Goal: Information Seeking & Learning: Check status

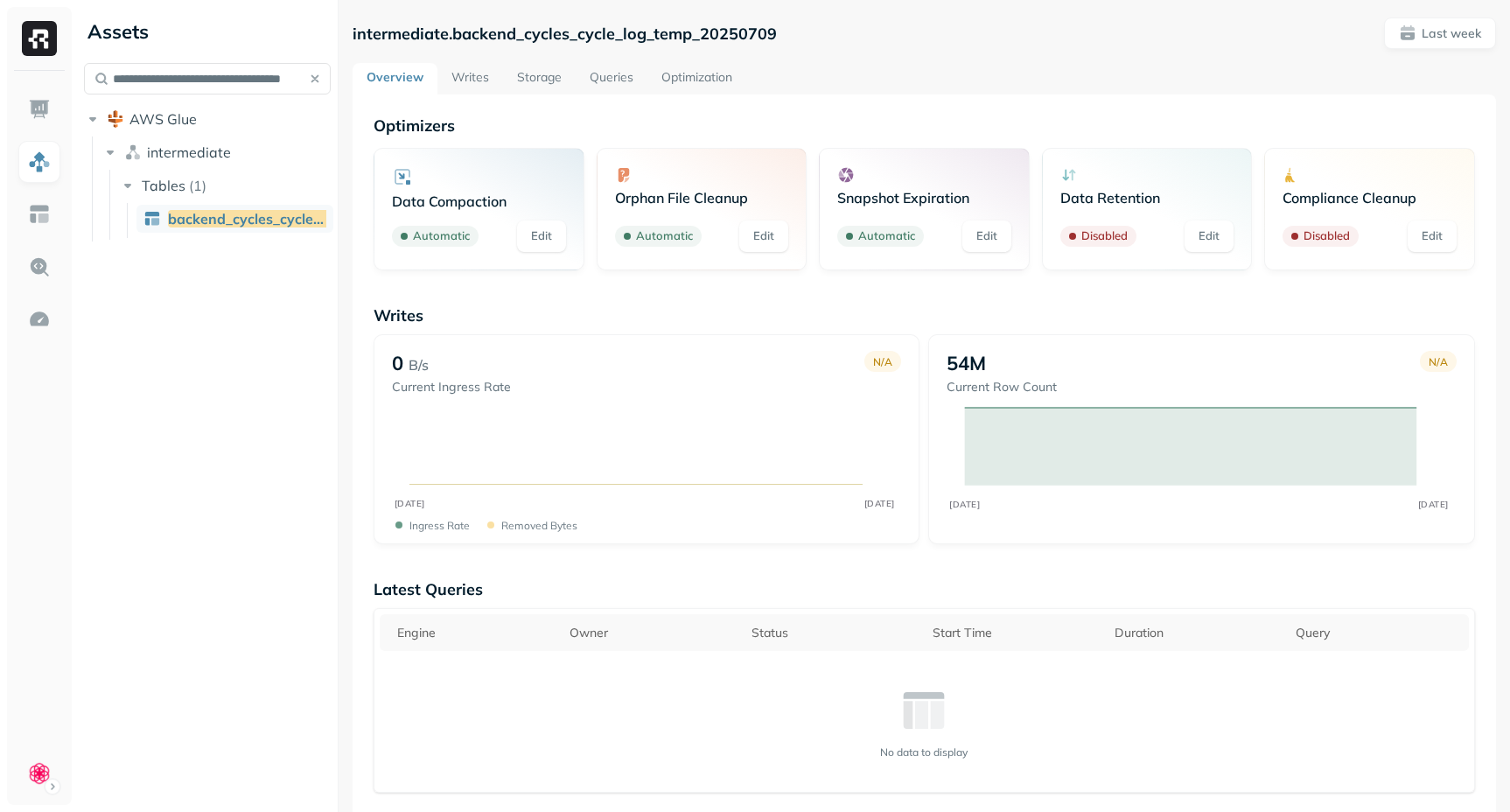
scroll to position [756, 0]
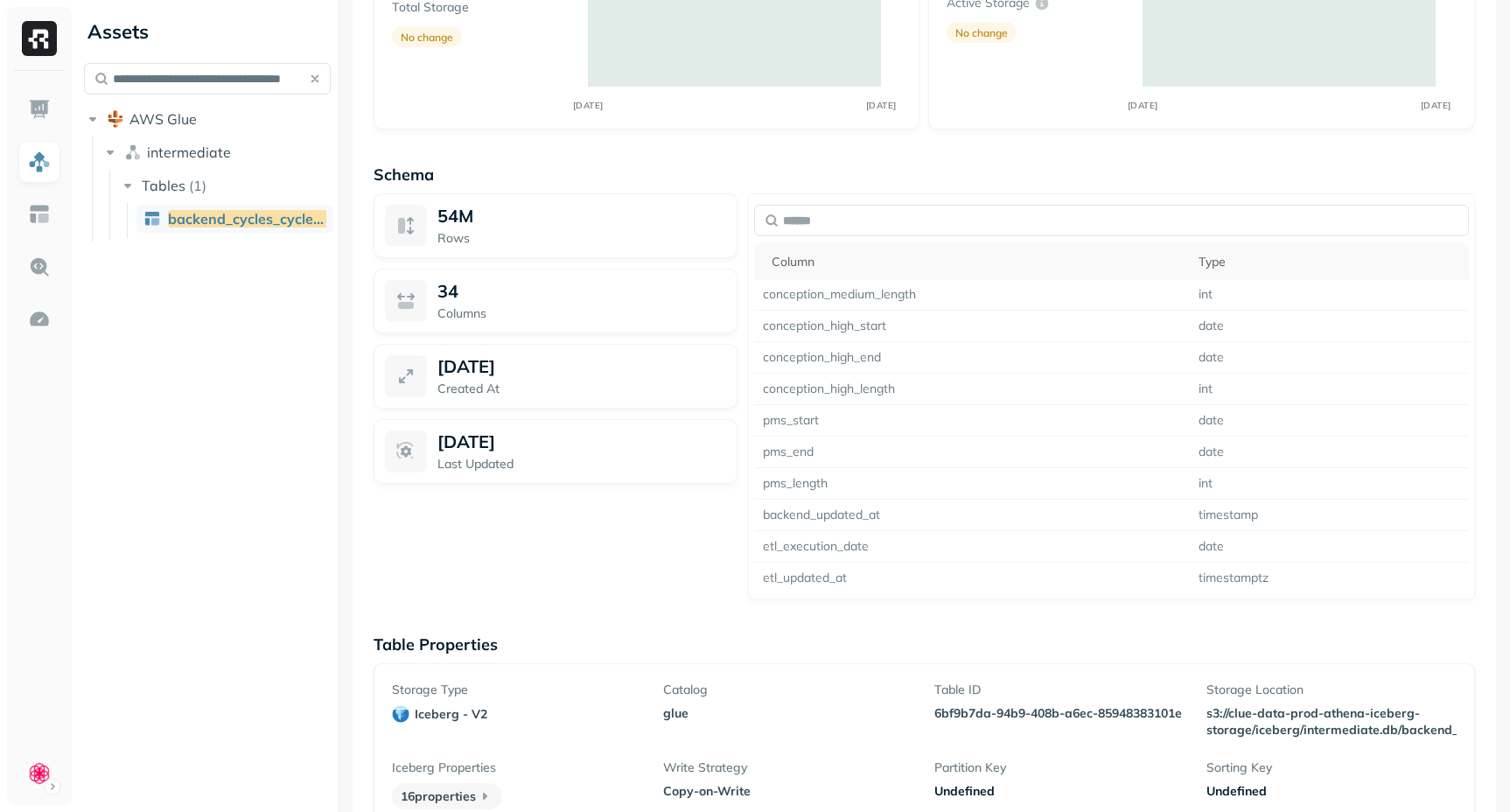
click at [316, 79] on button "button" at bounding box center [315, 79] width 25 height 25
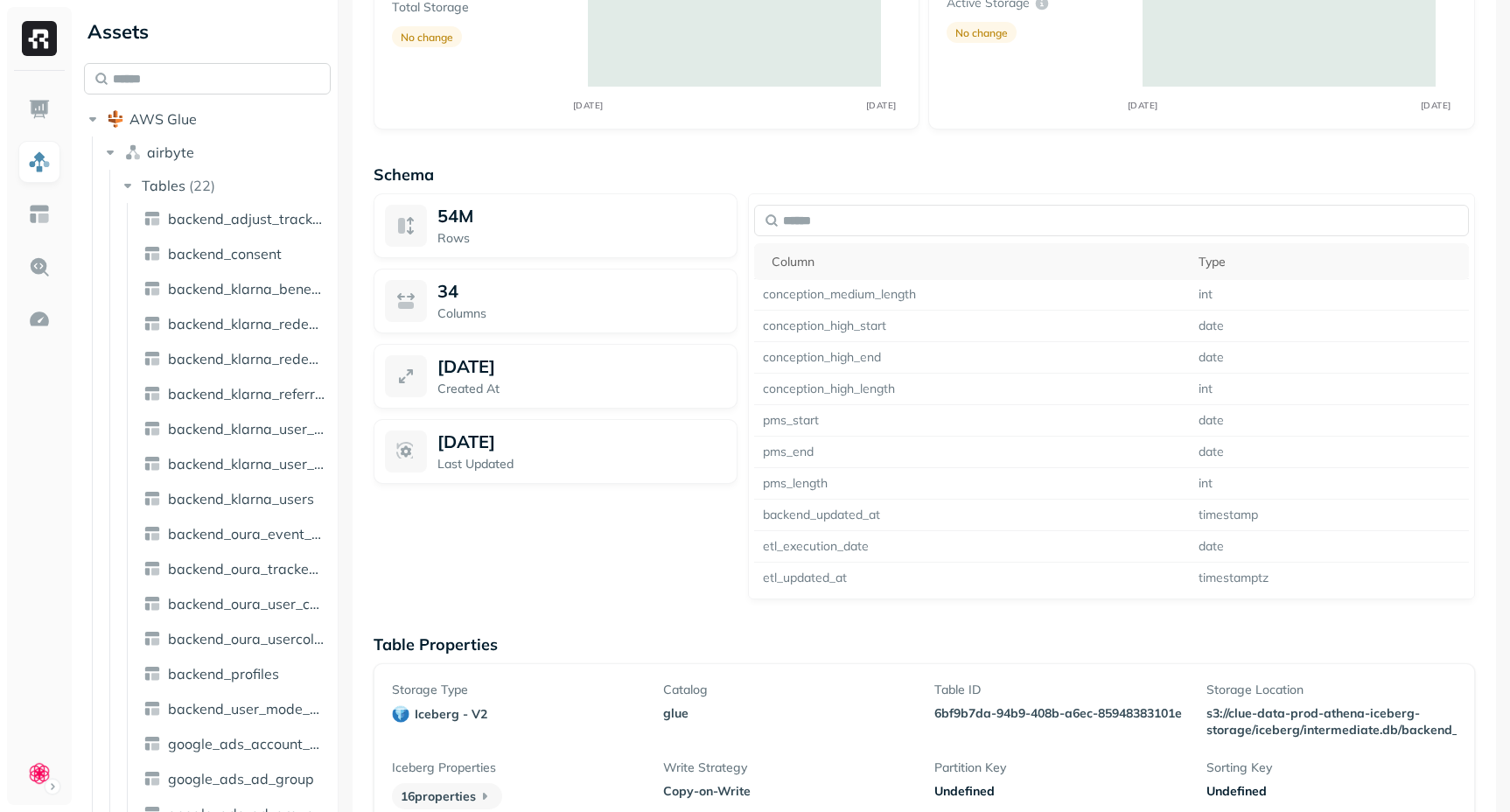
scroll to position [0, 0]
click at [273, 74] on input "text" at bounding box center [203, 79] width 238 height 32
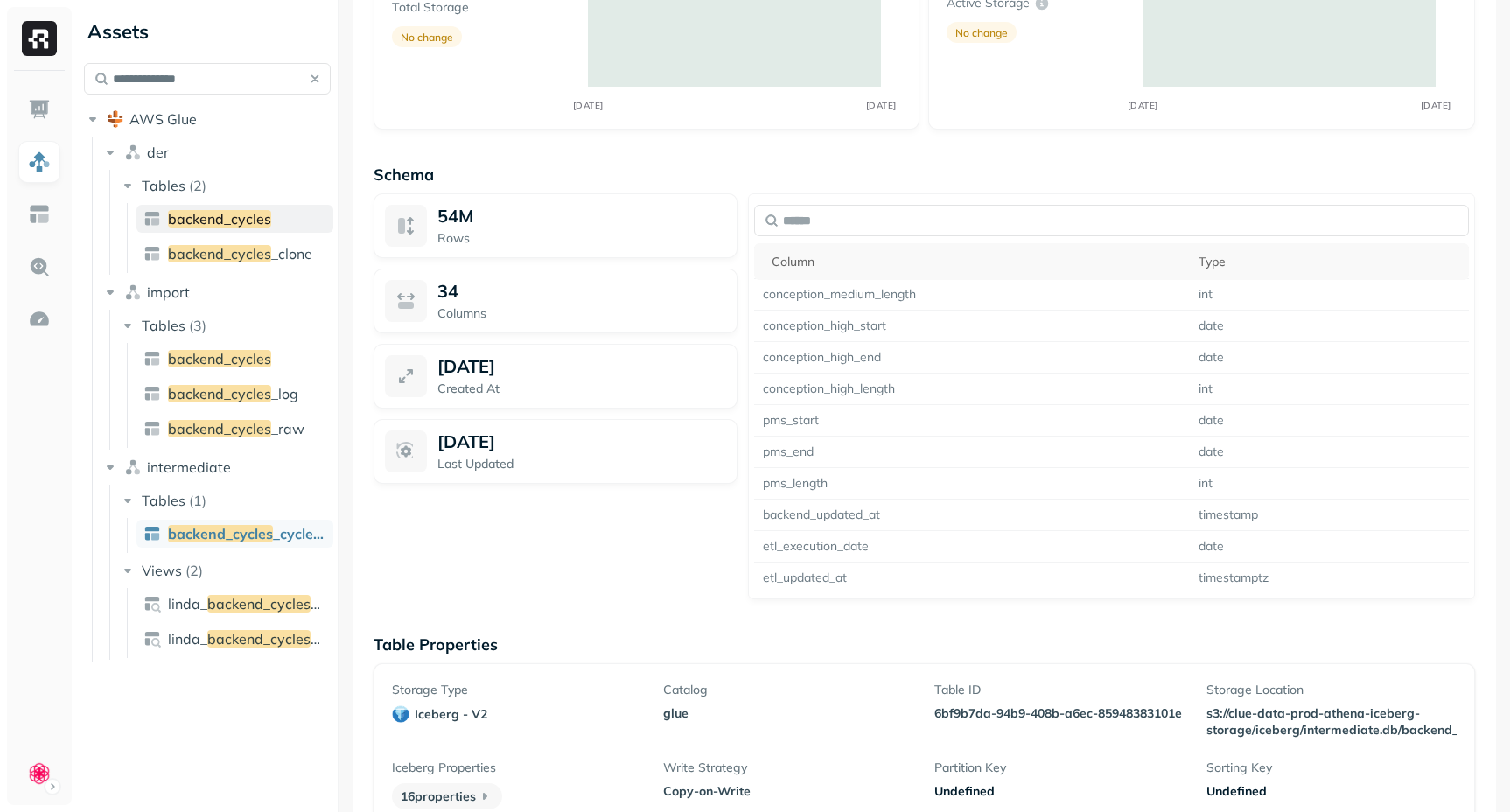
click at [232, 217] on span "backend_cycles" at bounding box center [219, 218] width 103 height 17
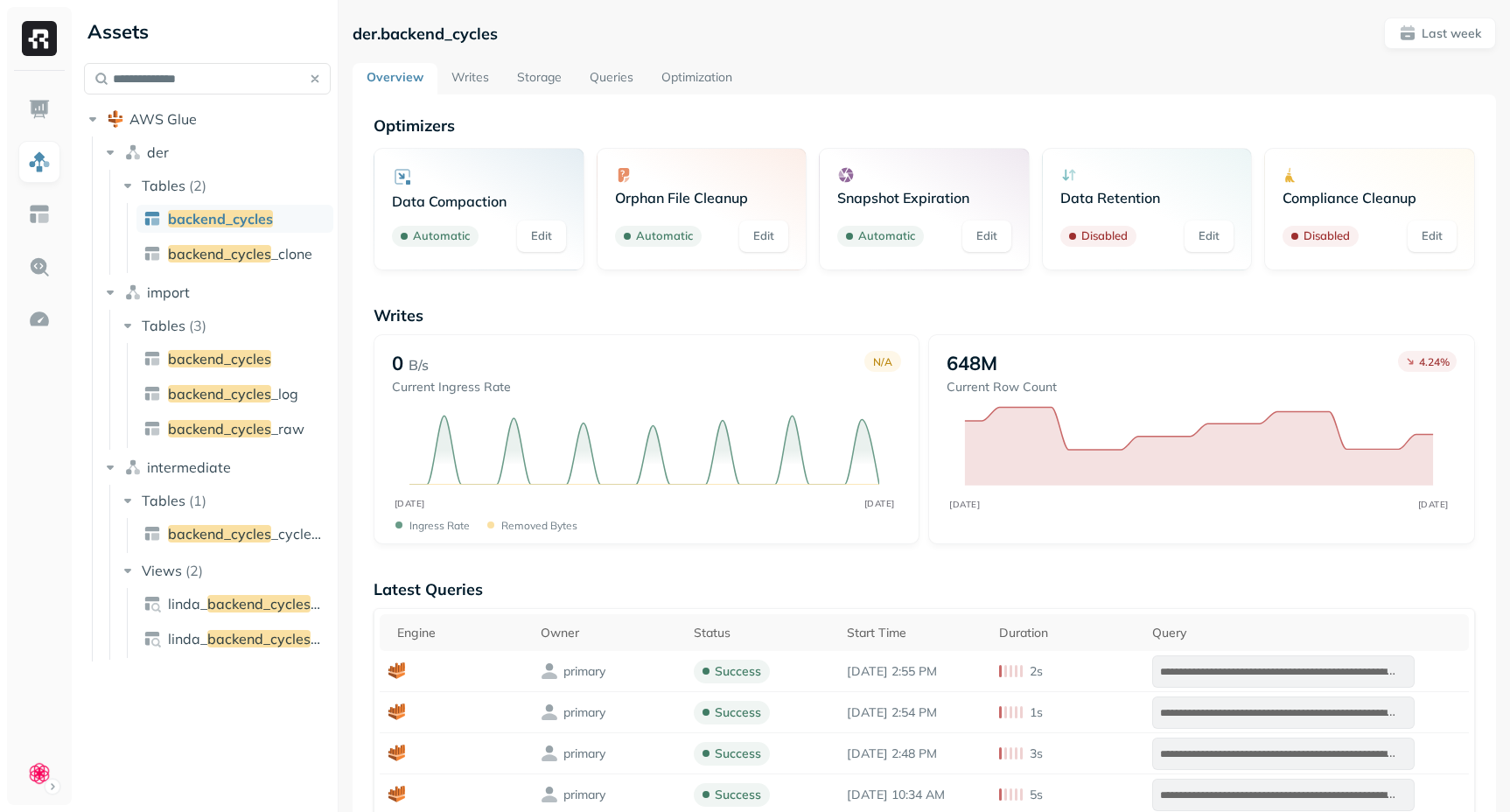
click at [450, 76] on link "Writes" at bounding box center [470, 79] width 65 height 32
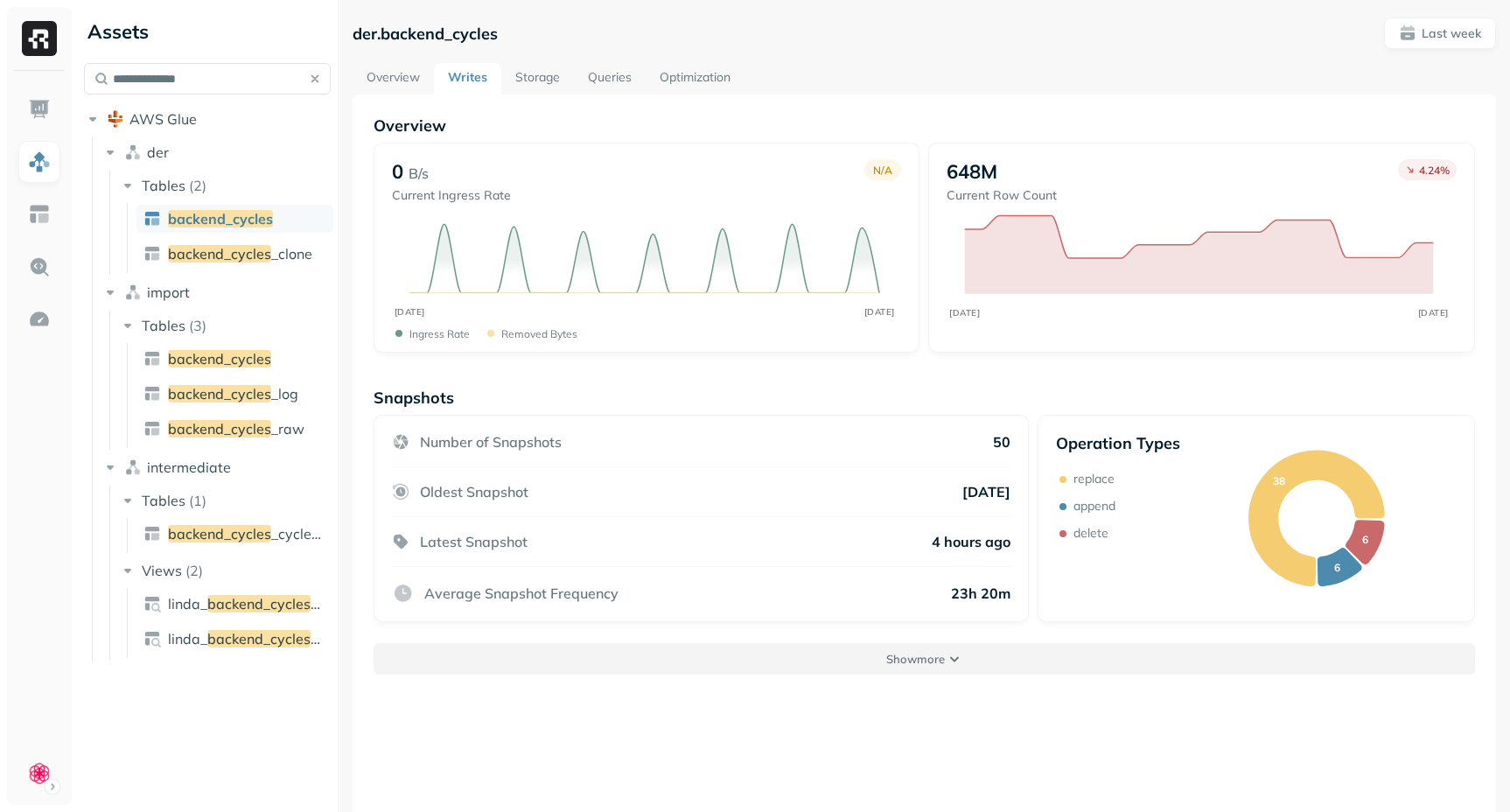
click at [606, 653] on button "Show more" at bounding box center [925, 658] width 1102 height 32
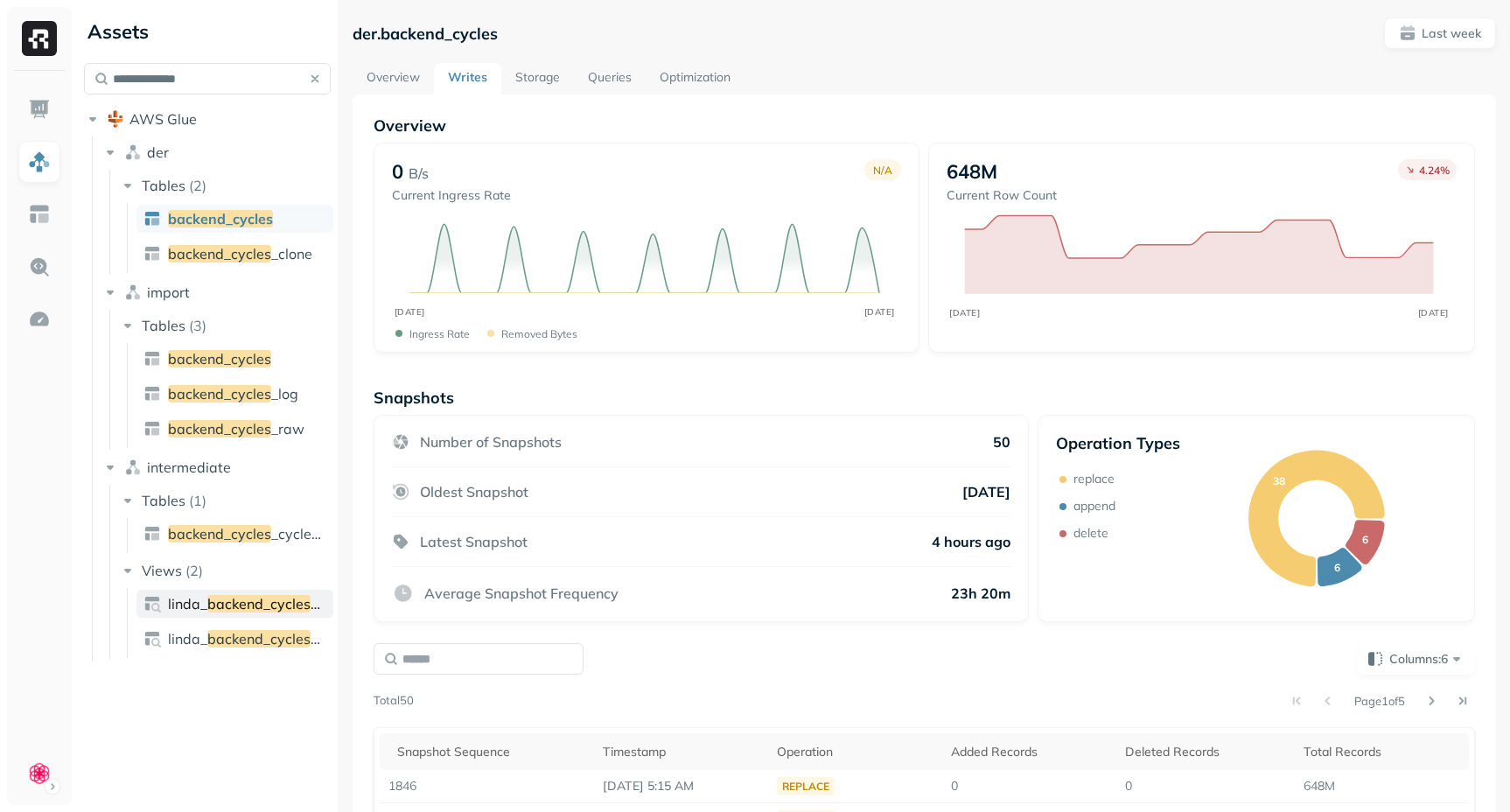
click at [287, 610] on span "backend_cycles" at bounding box center [259, 603] width 103 height 17
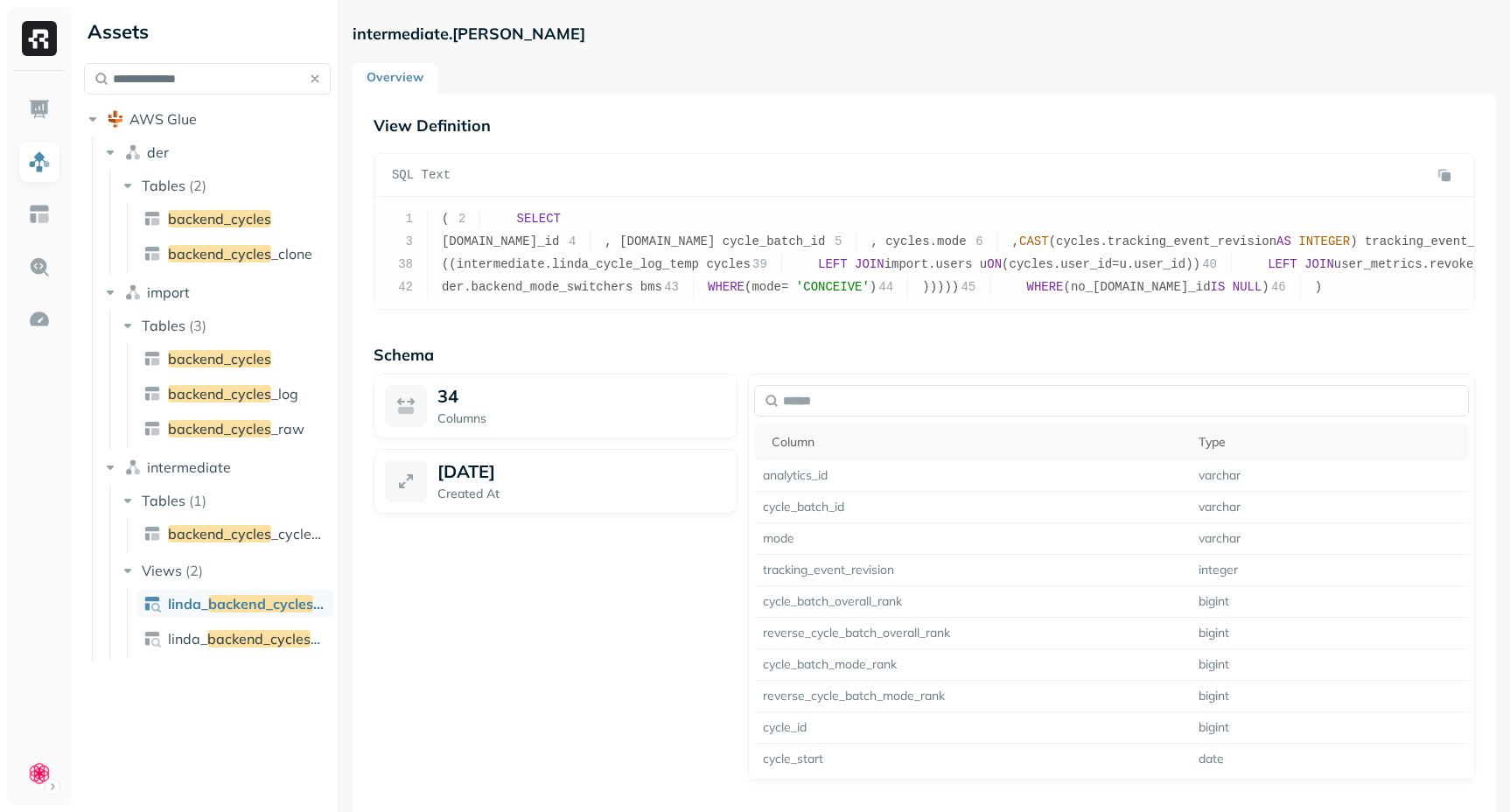
scroll to position [600, 0]
click at [249, 88] on input "**********" at bounding box center [208, 79] width 247 height 32
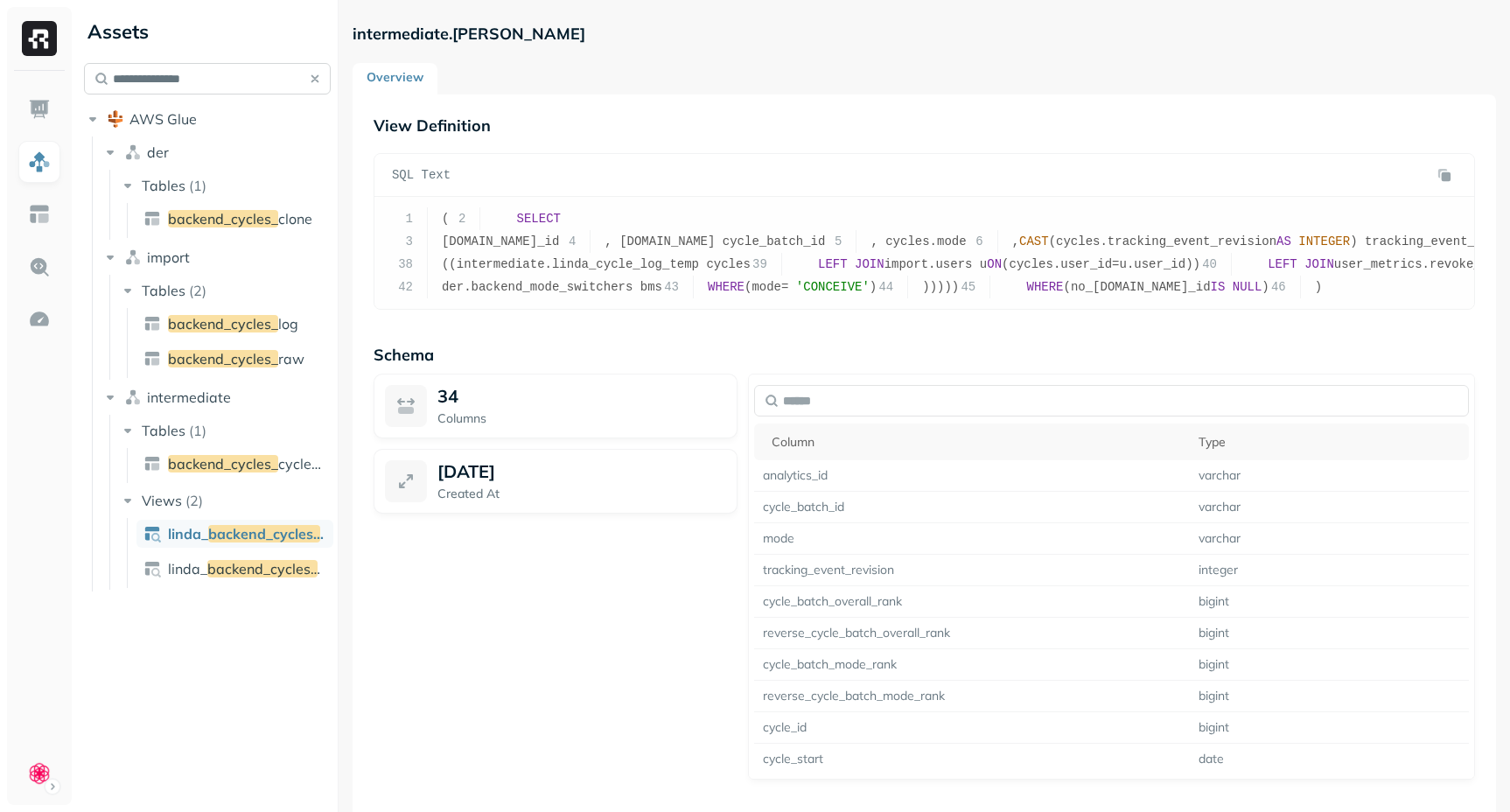
click at [282, 82] on input "**********" at bounding box center [208, 79] width 247 height 32
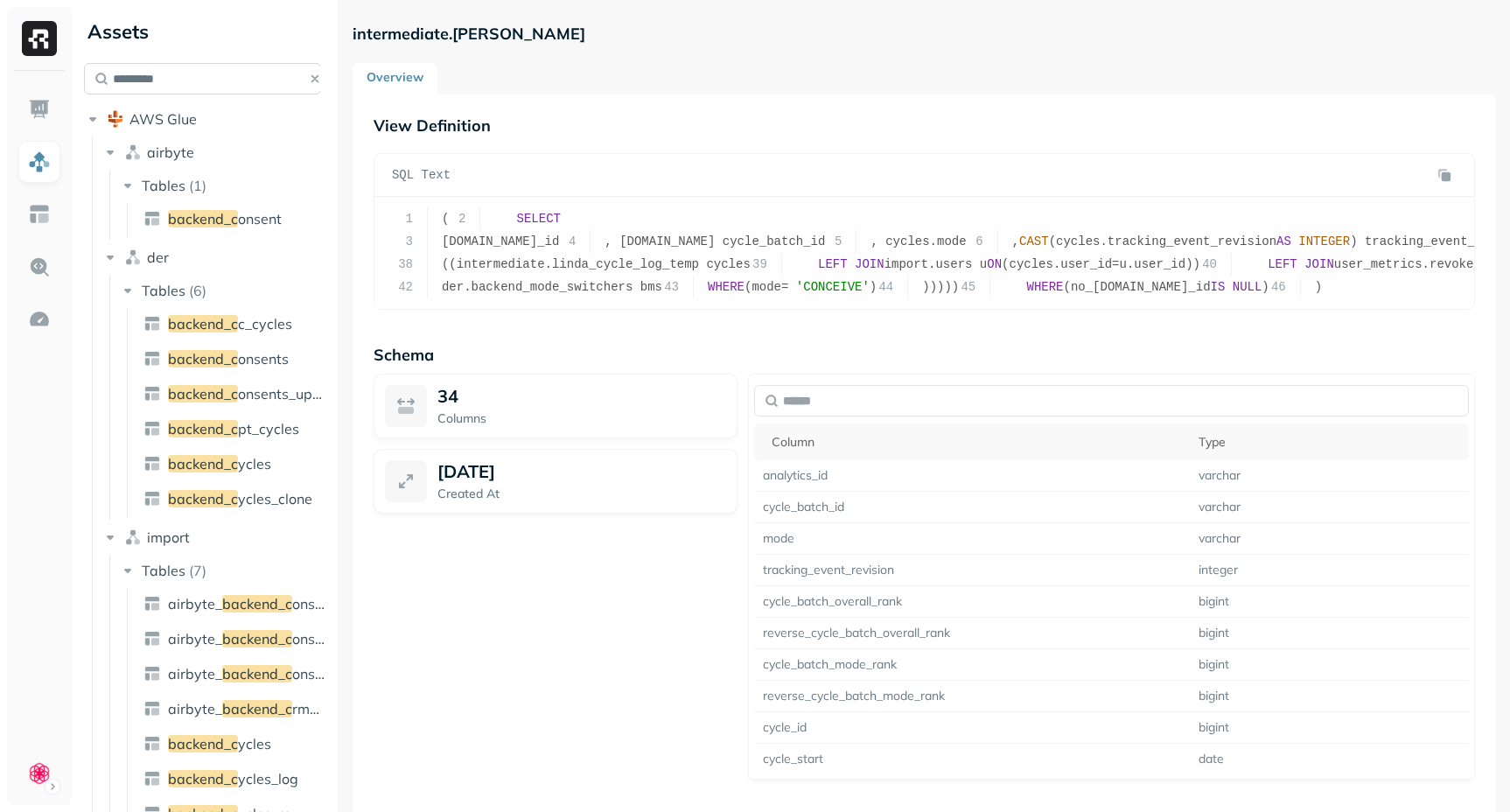
type input "*"
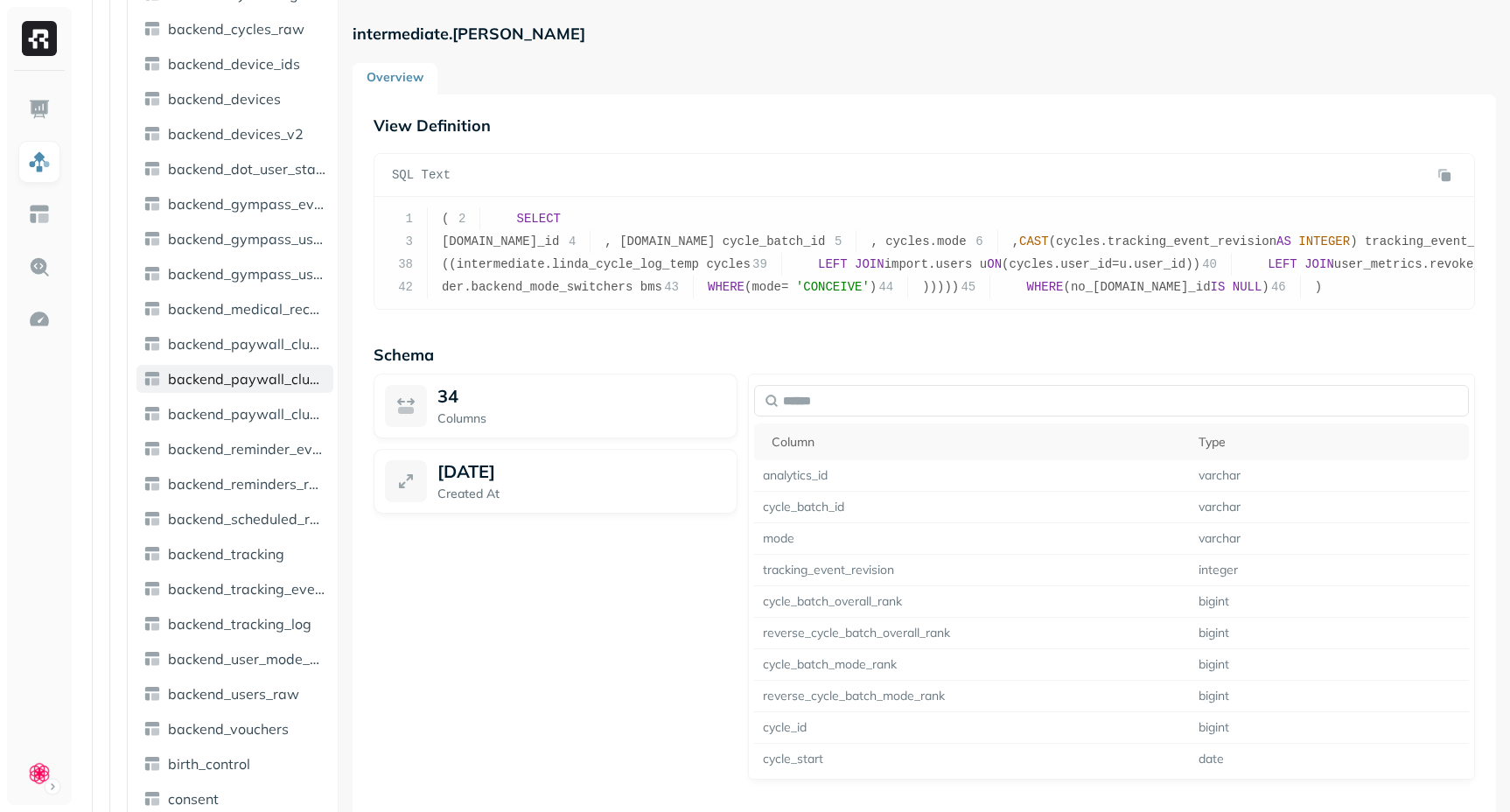
scroll to position [4702, 0]
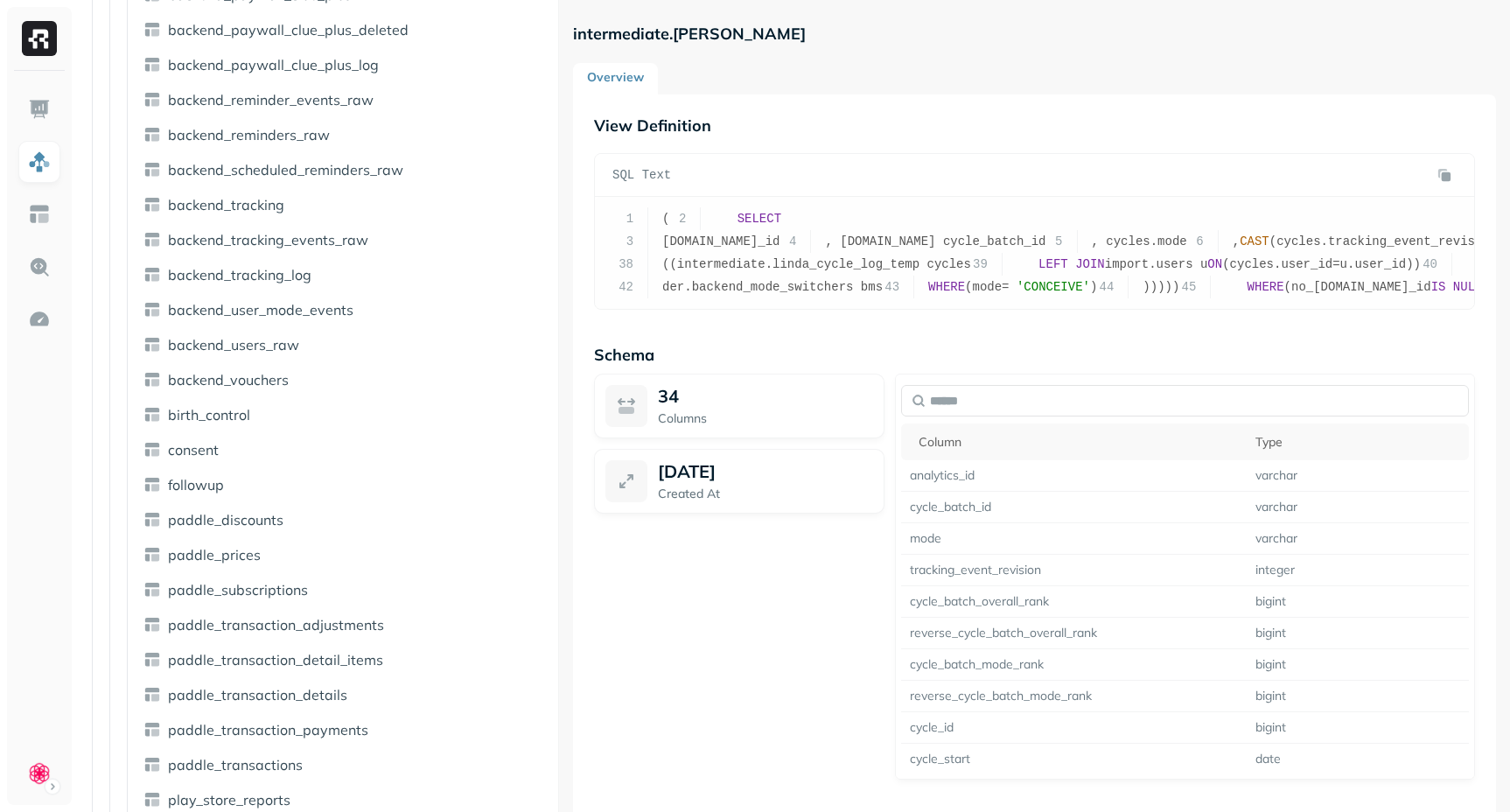
click at [560, 322] on div at bounding box center [559, 406] width 1 height 812
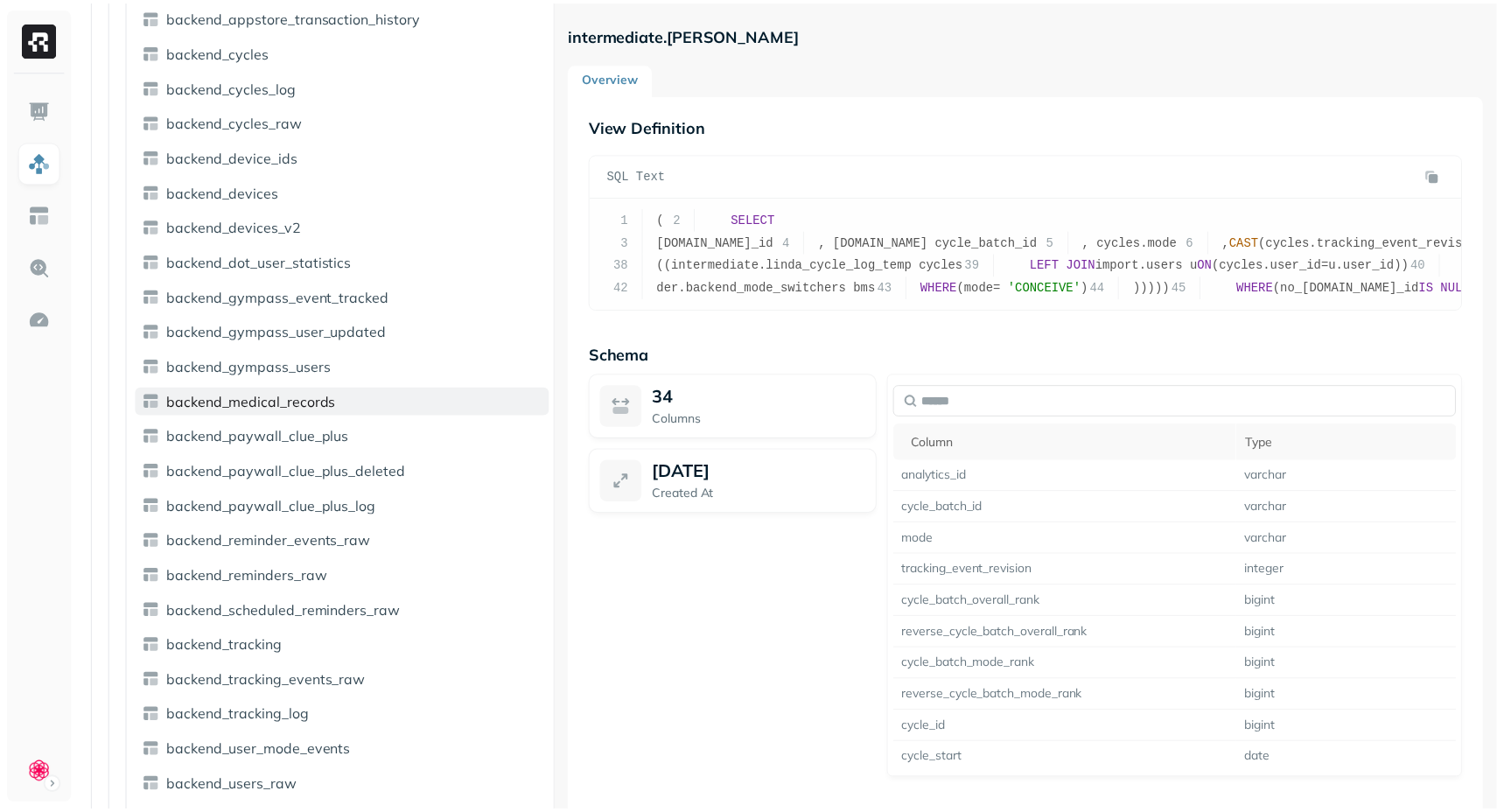
scroll to position [4187, 0]
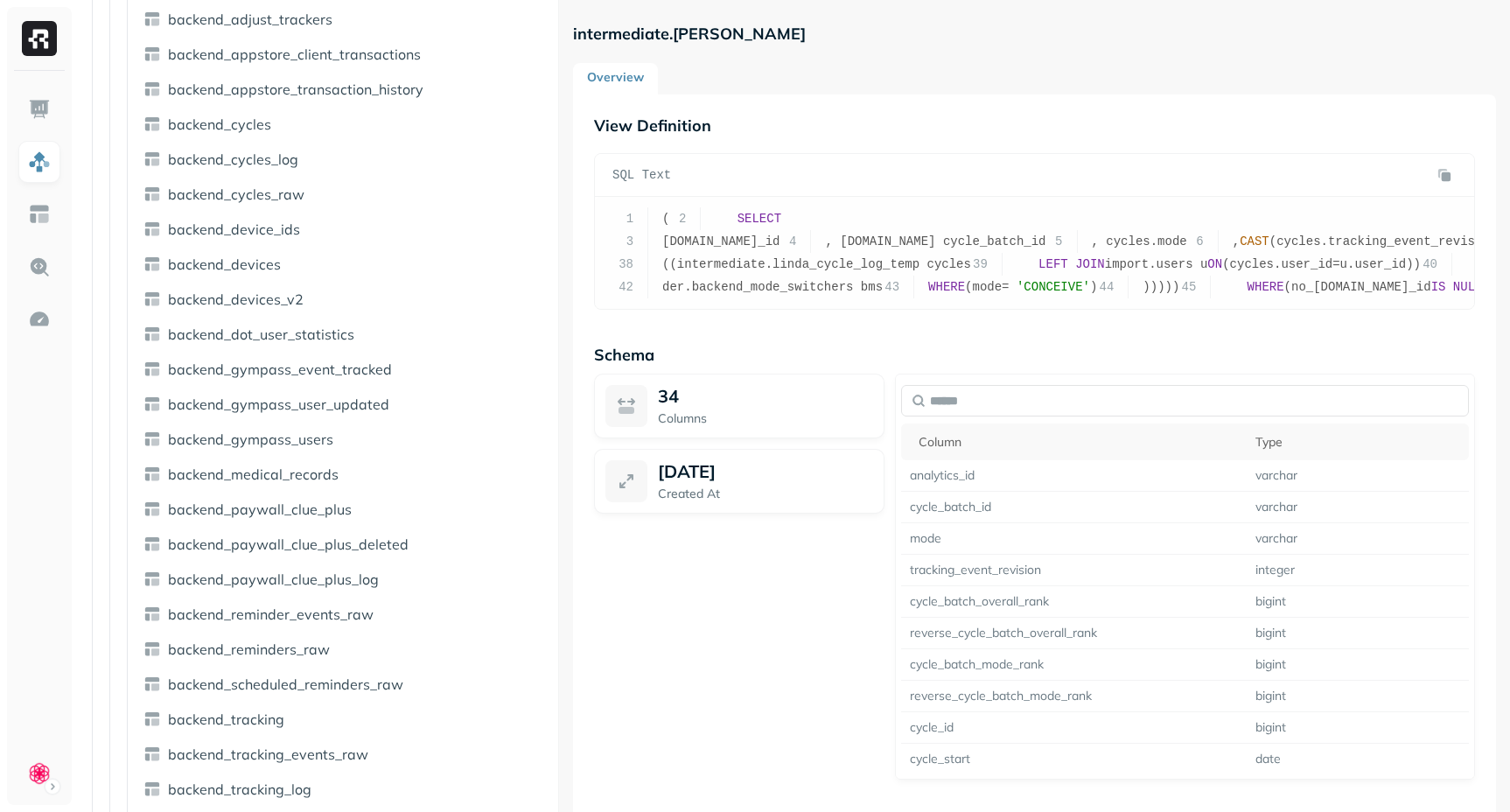
type input "******"
click at [35, 265] on img at bounding box center [39, 267] width 23 height 23
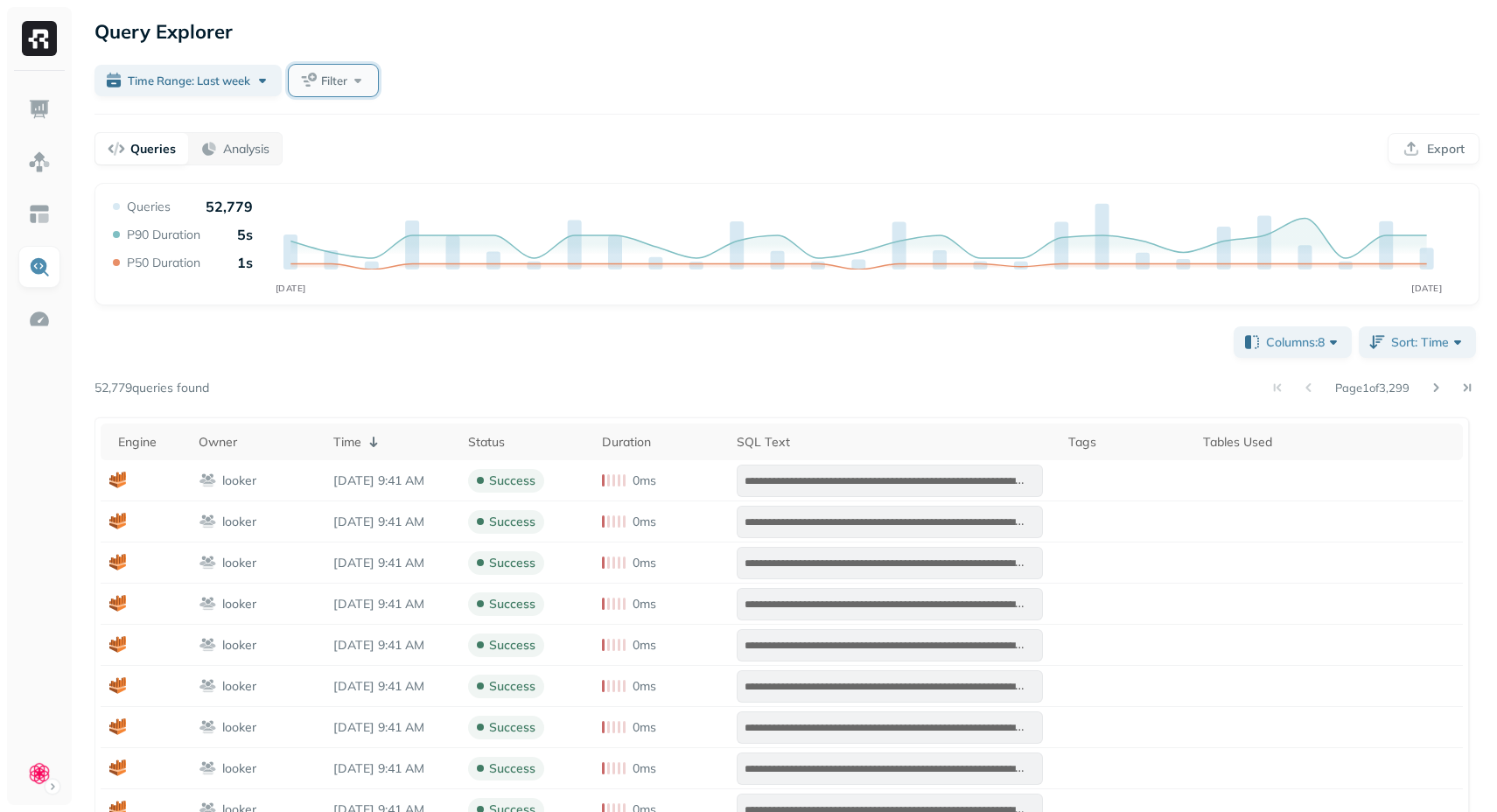
click at [343, 76] on span "Filter" at bounding box center [333, 80] width 26 height 16
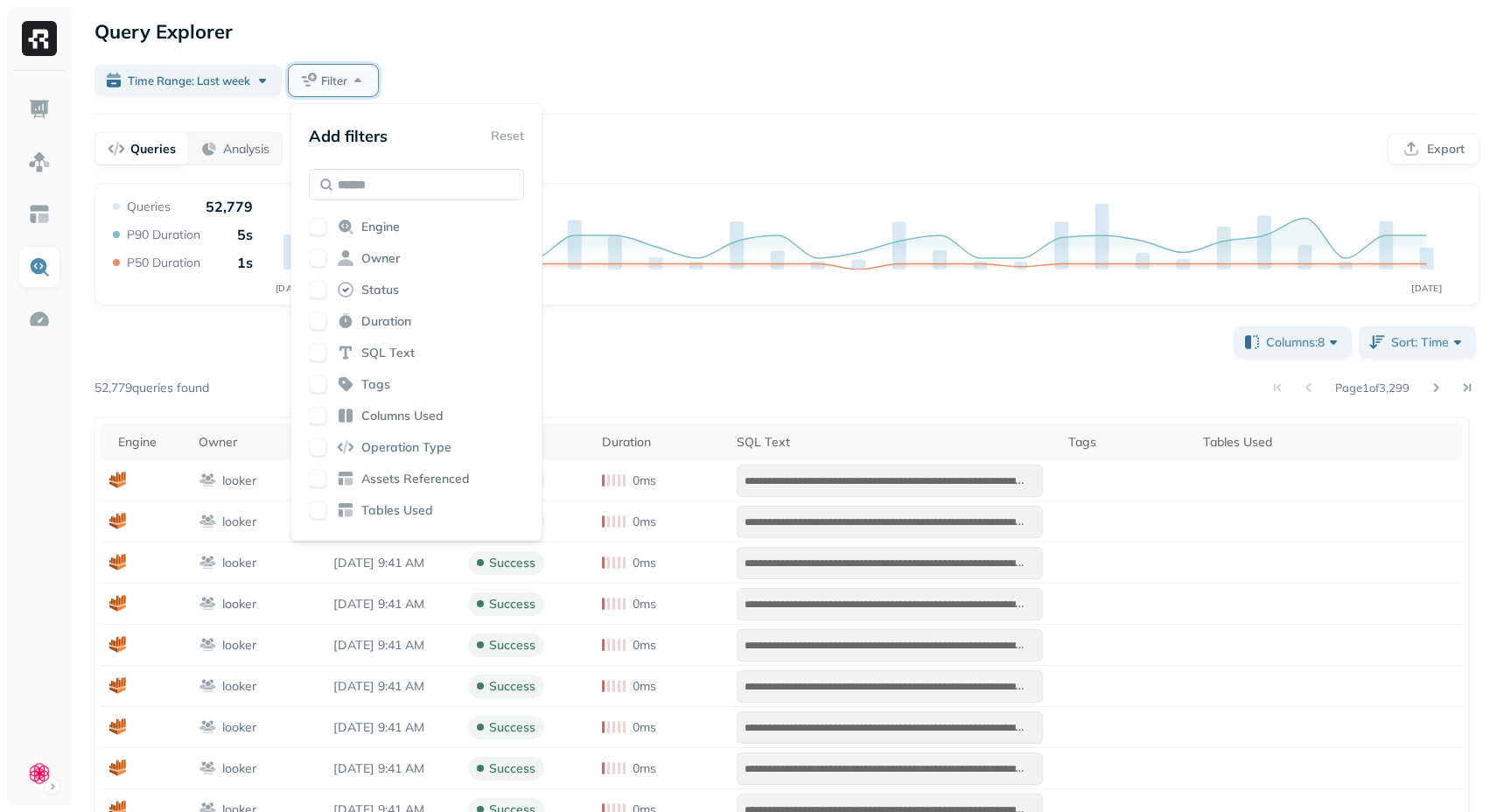
click at [343, 76] on span "Filter" at bounding box center [333, 80] width 26 height 16
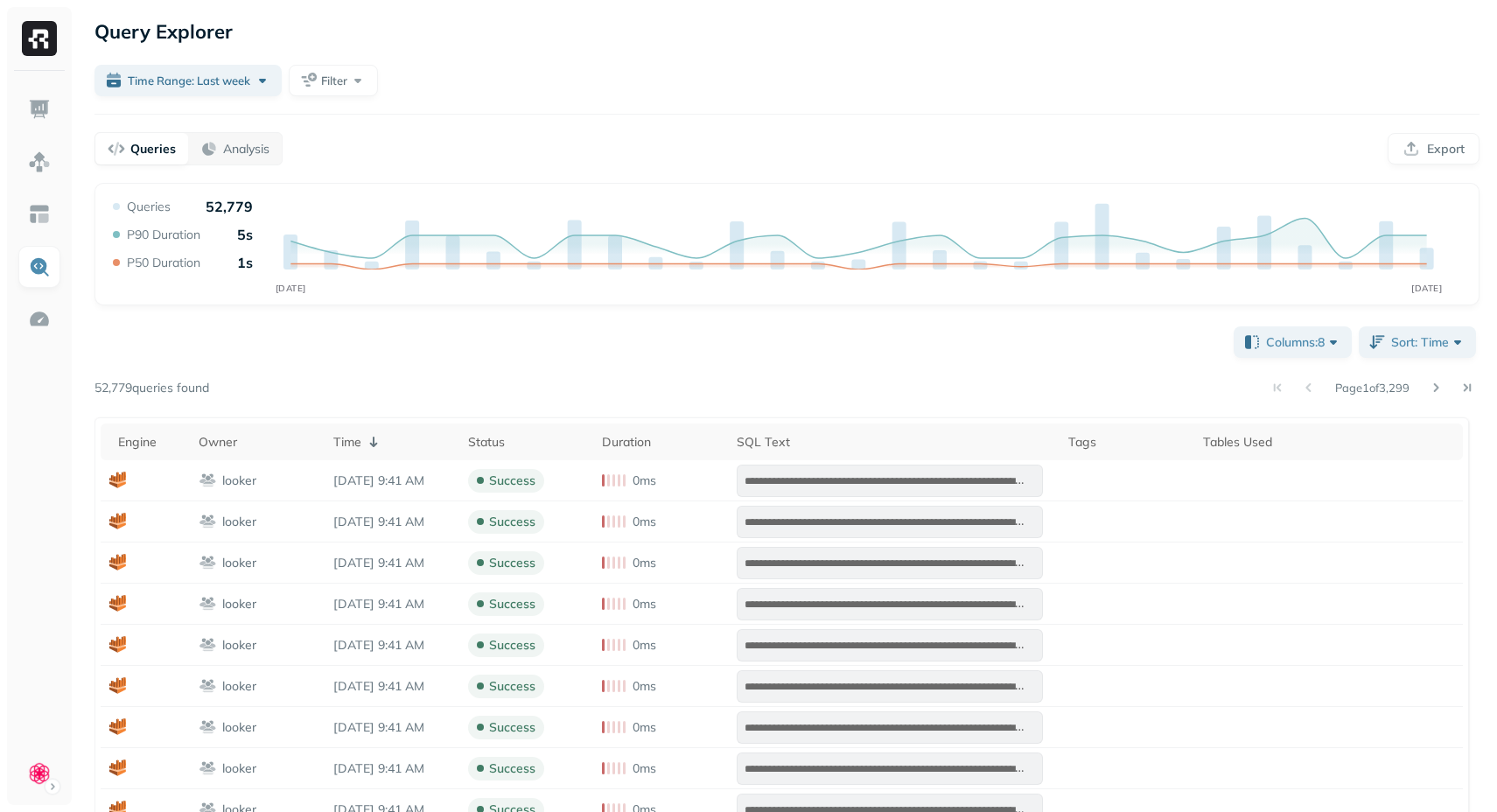
click at [132, 144] on p "Queries" at bounding box center [152, 148] width 45 height 16
click at [1323, 345] on span "Columns: 8" at bounding box center [1304, 342] width 76 height 17
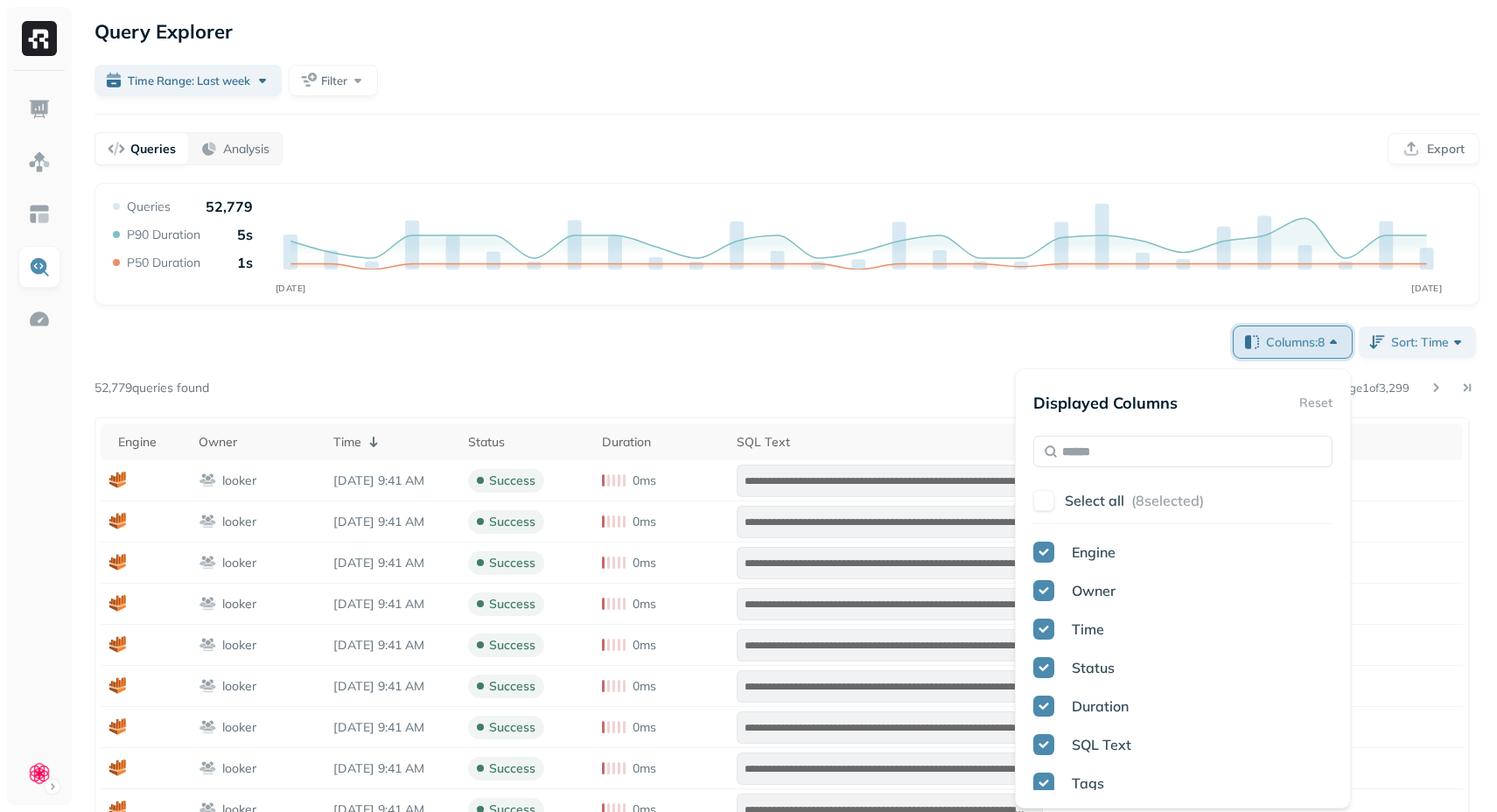
click at [1323, 345] on span "Columns: 8" at bounding box center [1304, 342] width 76 height 17
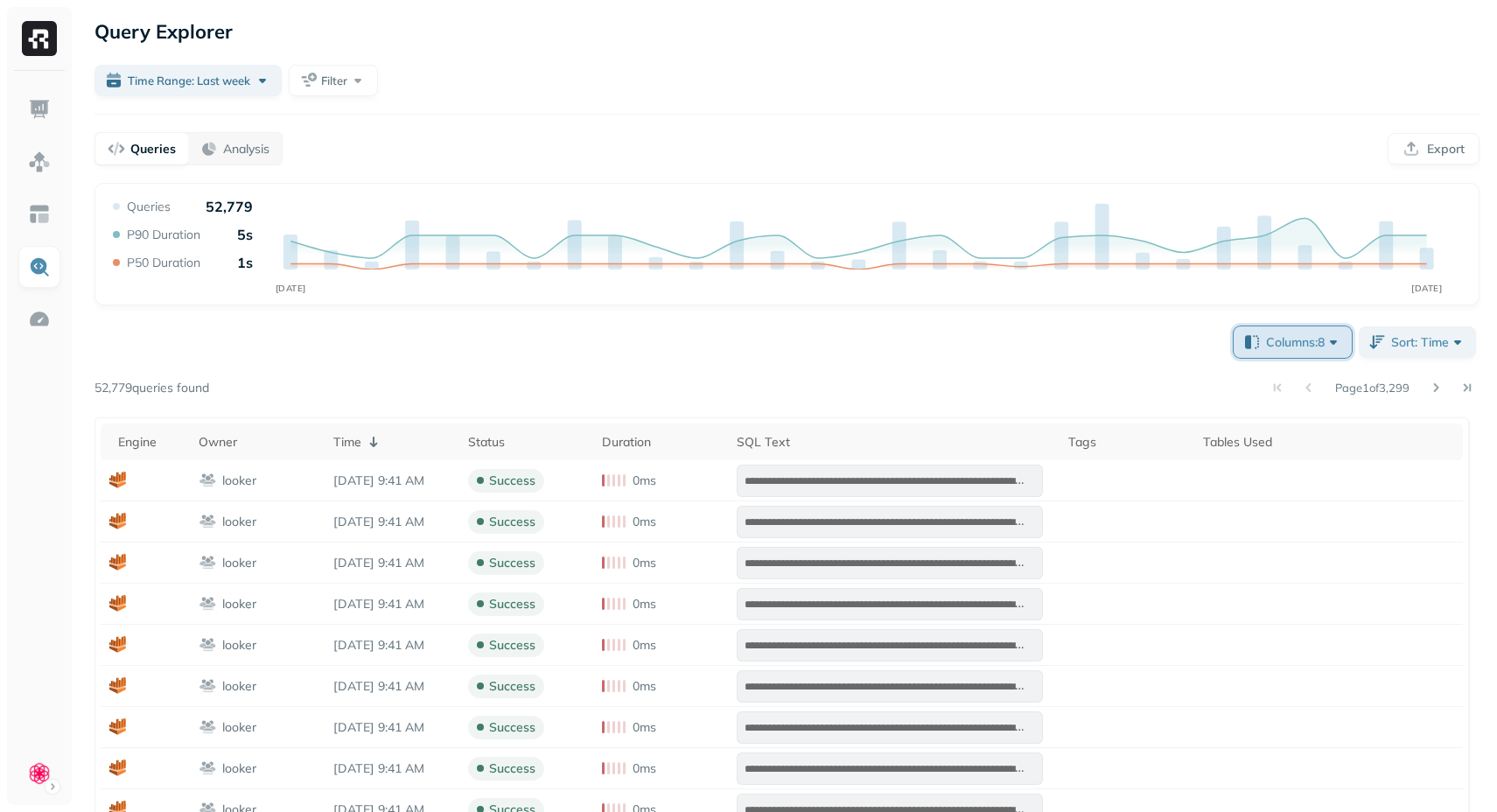
click at [1301, 348] on span "Columns: 8" at bounding box center [1304, 342] width 76 height 17
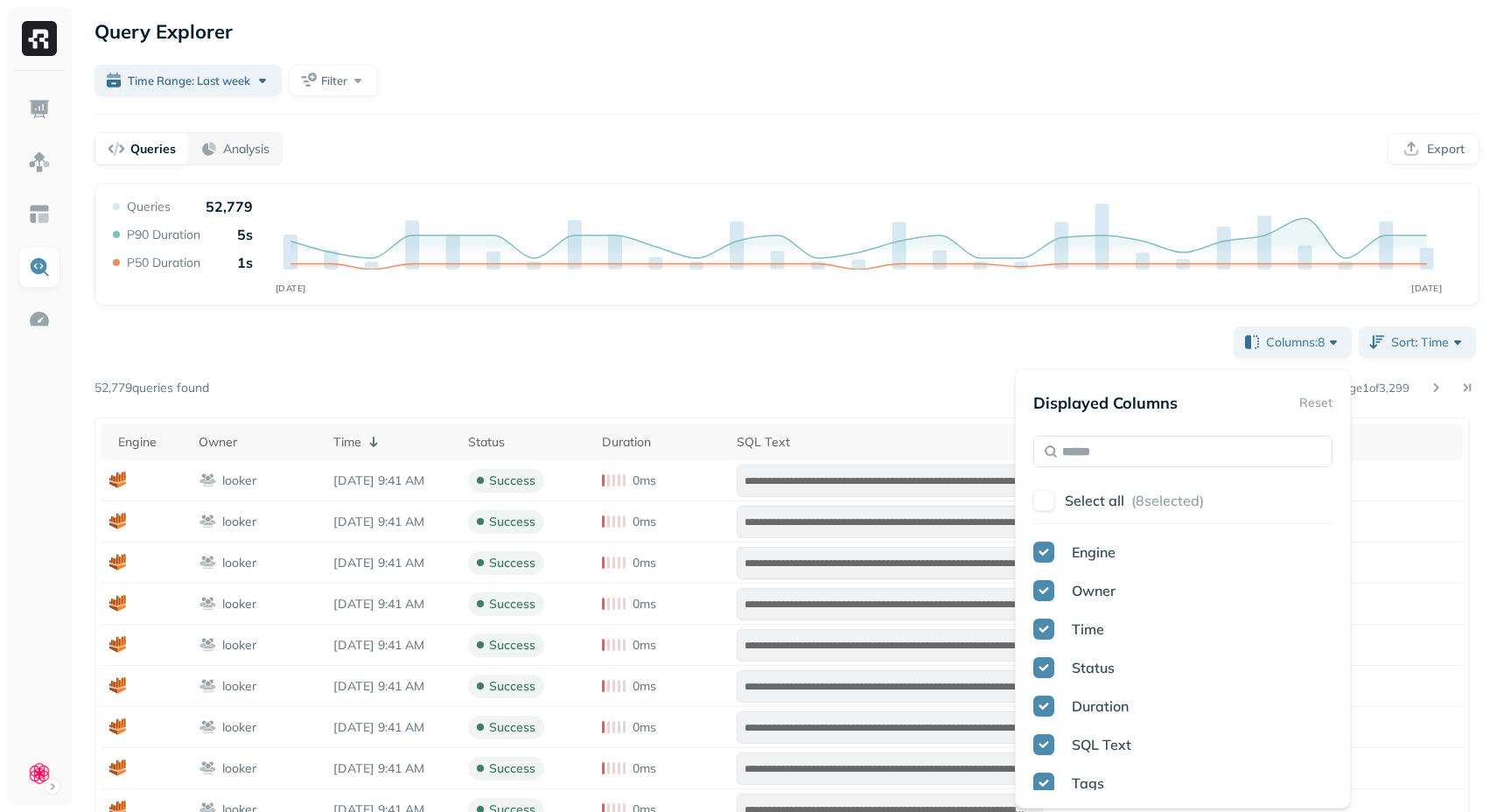
click at [526, 350] on div "**********" at bounding box center [787, 791] width 1385 height 936
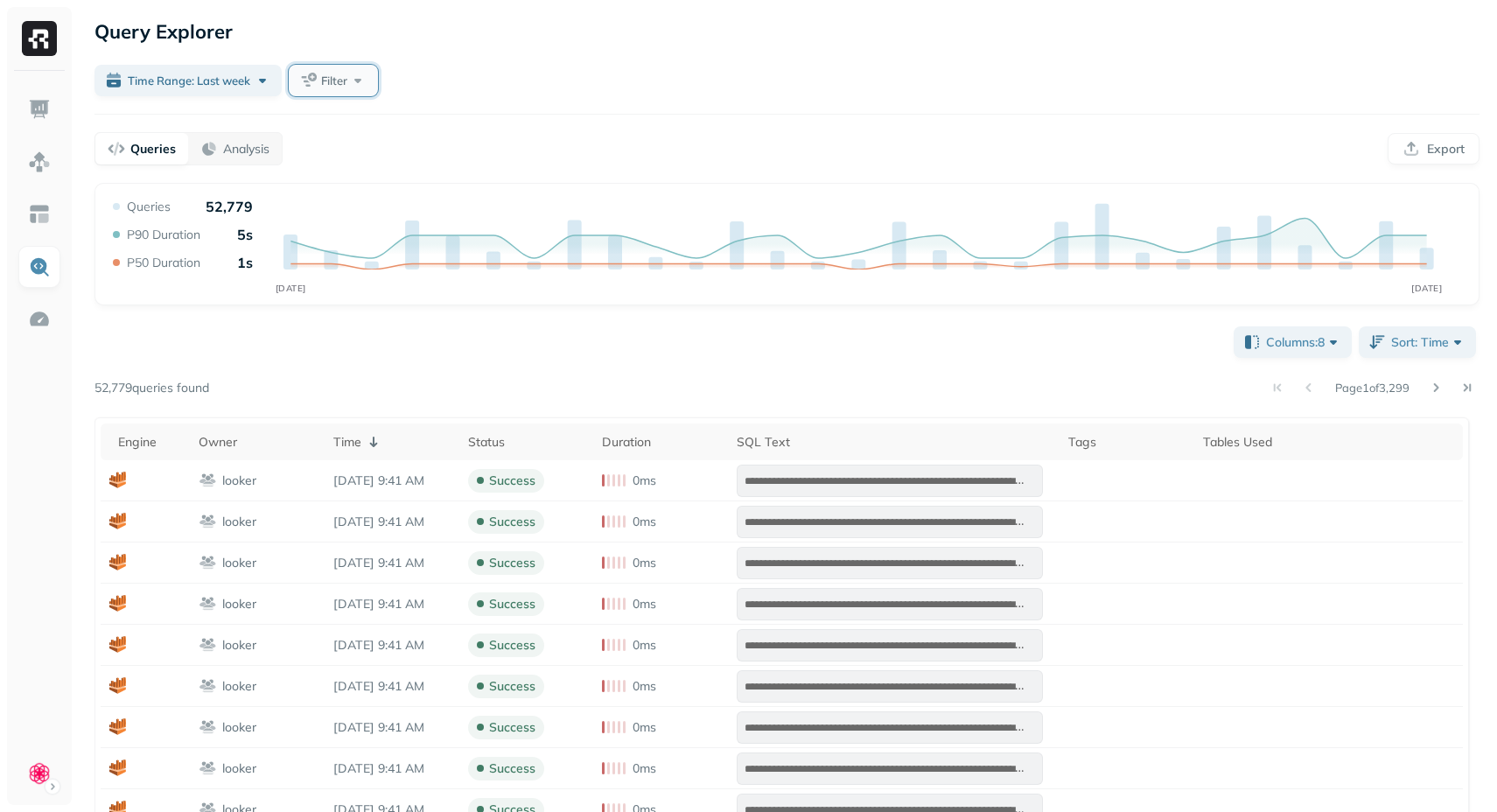
click at [355, 78] on button "Filter" at bounding box center [332, 80] width 89 height 32
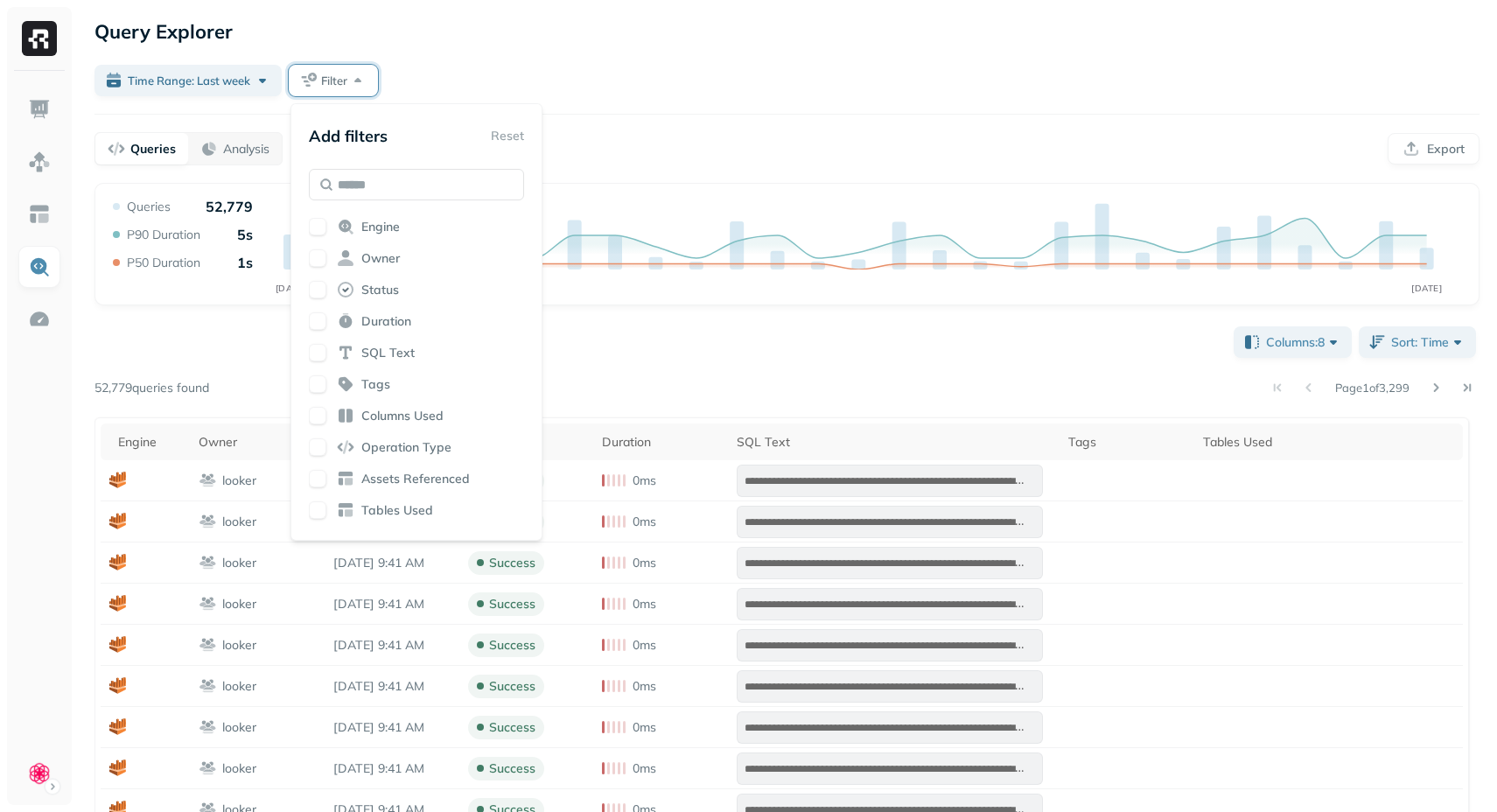
click at [394, 263] on span "Owner" at bounding box center [380, 258] width 38 height 16
click at [749, 138] on div "Queries Analysis Export" at bounding box center [787, 148] width 1385 height 34
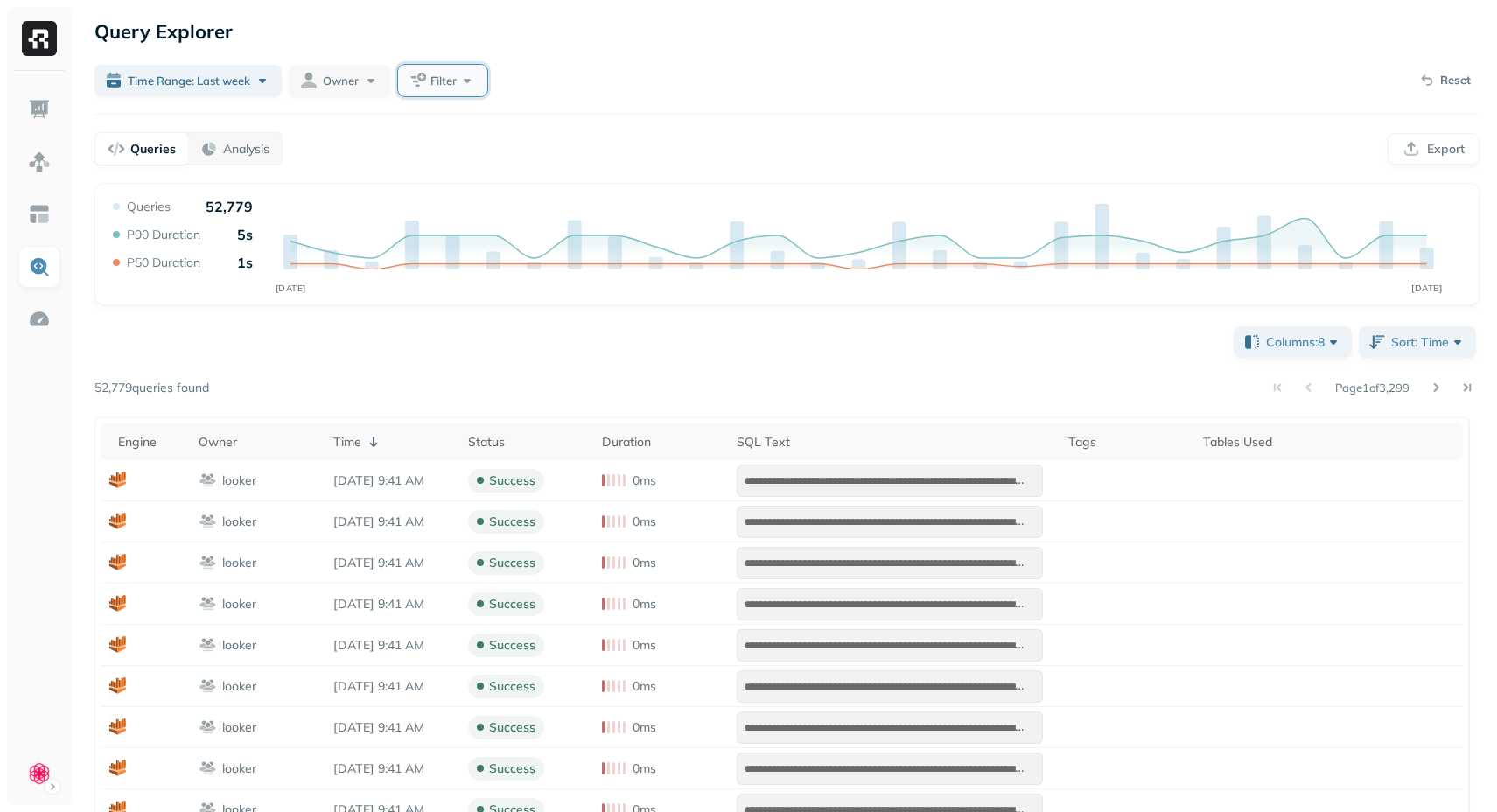
click at [432, 80] on span "Filter" at bounding box center [442, 80] width 26 height 16
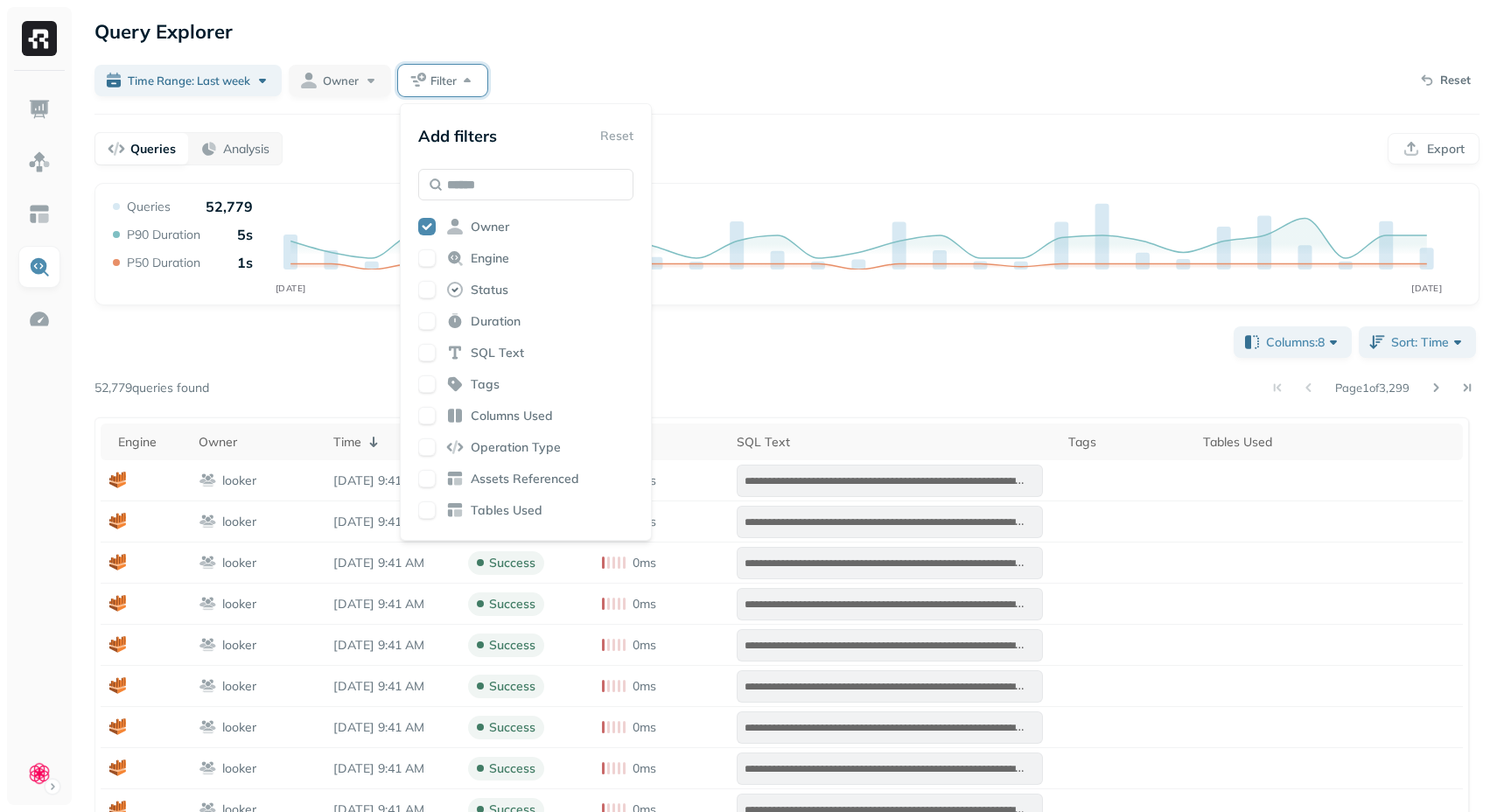
click at [762, 86] on div "Time Range: Last week Owner Filter Reset" at bounding box center [787, 80] width 1385 height 32
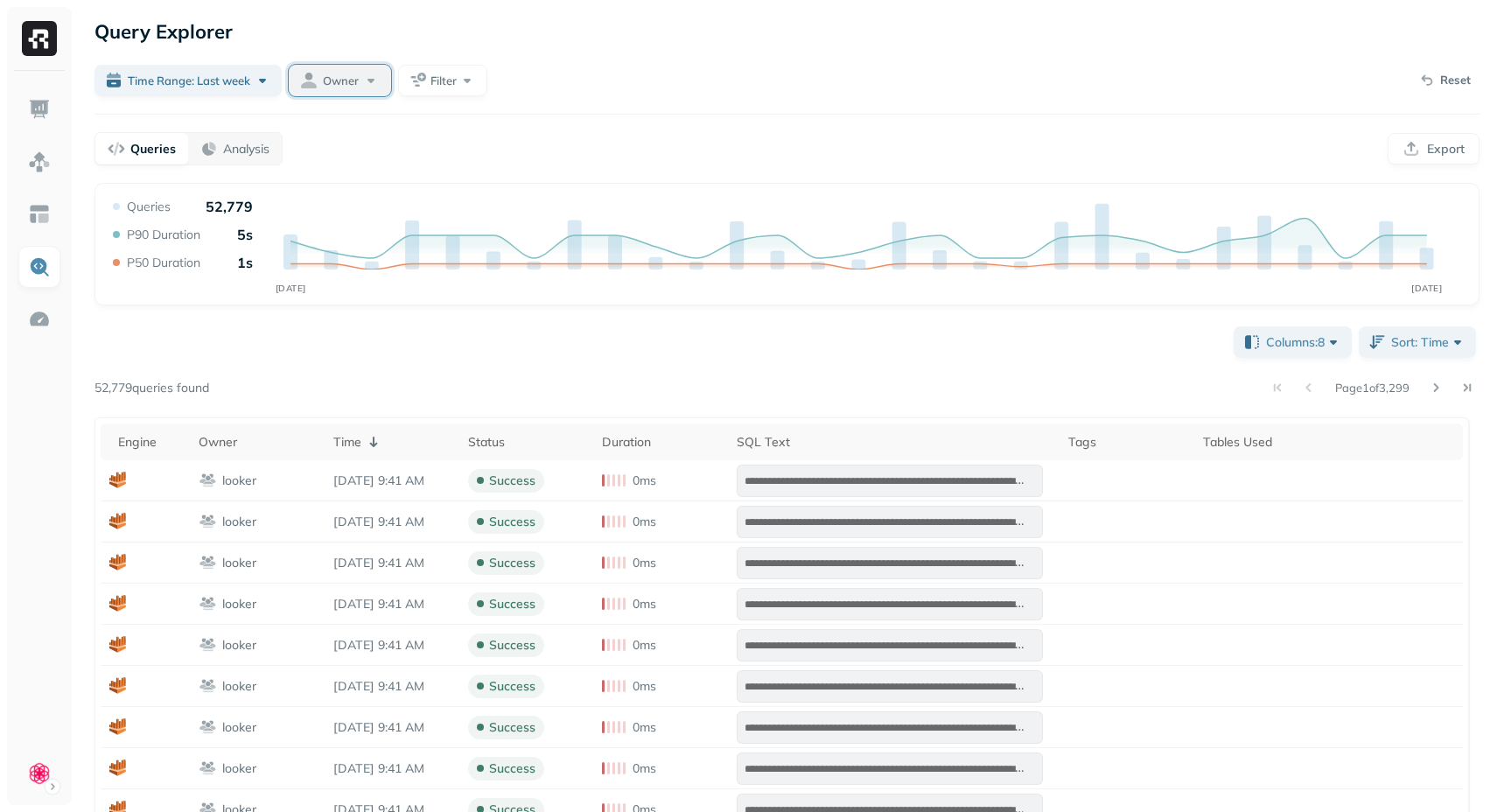
click at [348, 84] on span "Owner" at bounding box center [340, 80] width 35 height 16
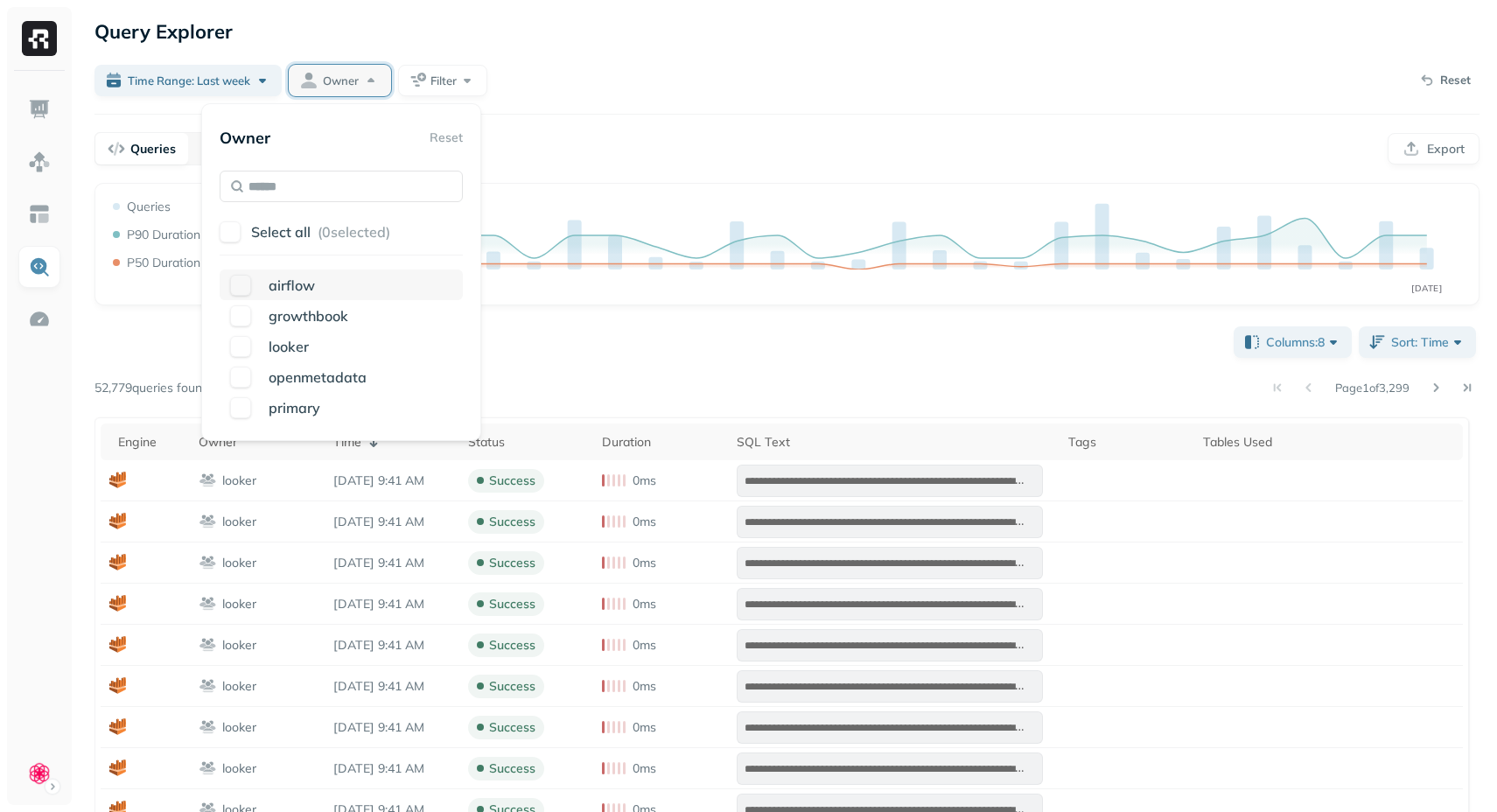
click at [359, 286] on div "airflow" at bounding box center [356, 285] width 191 height 21
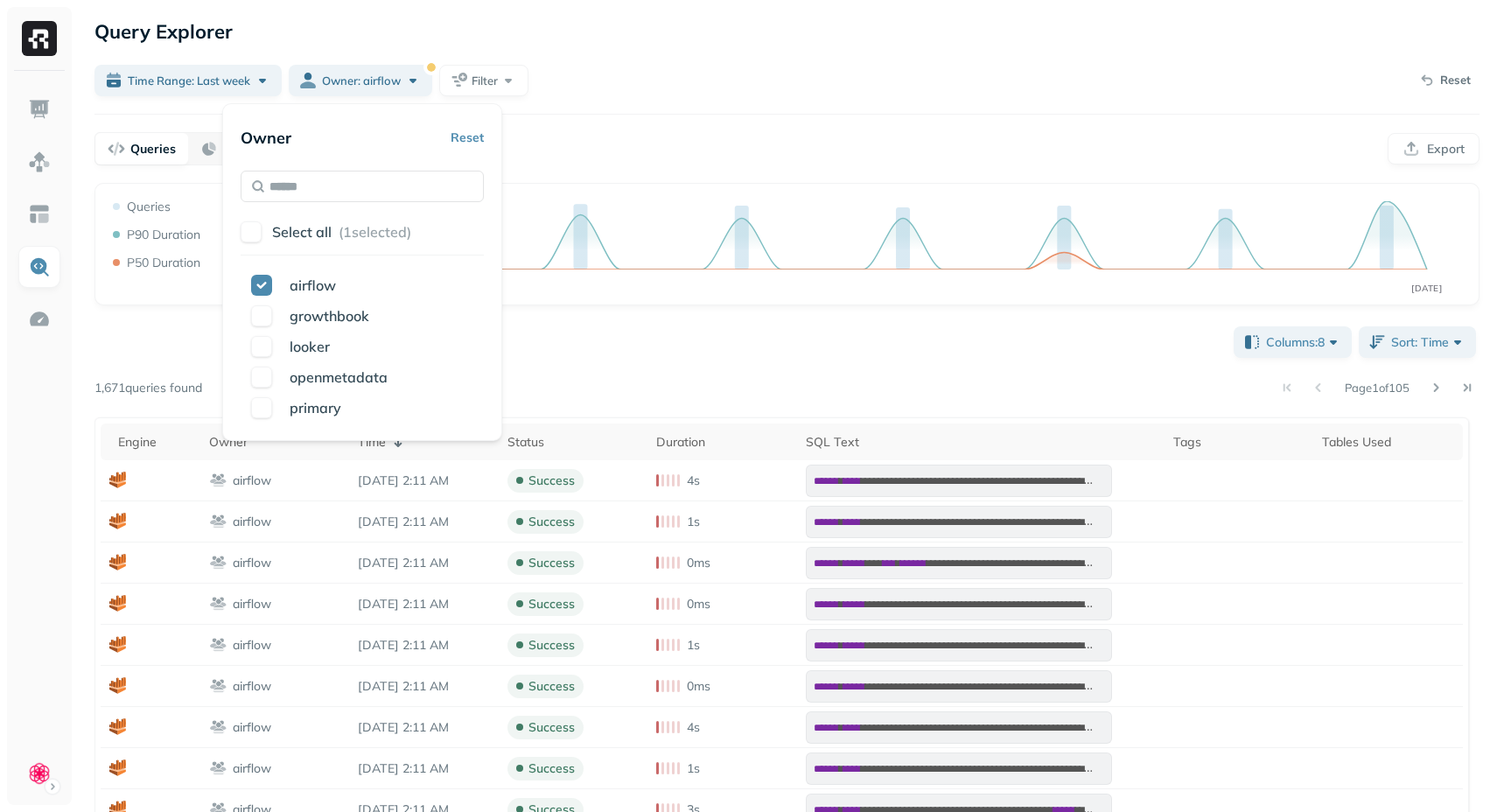
click at [792, 140] on div "Queries Analysis Export" at bounding box center [787, 148] width 1385 height 34
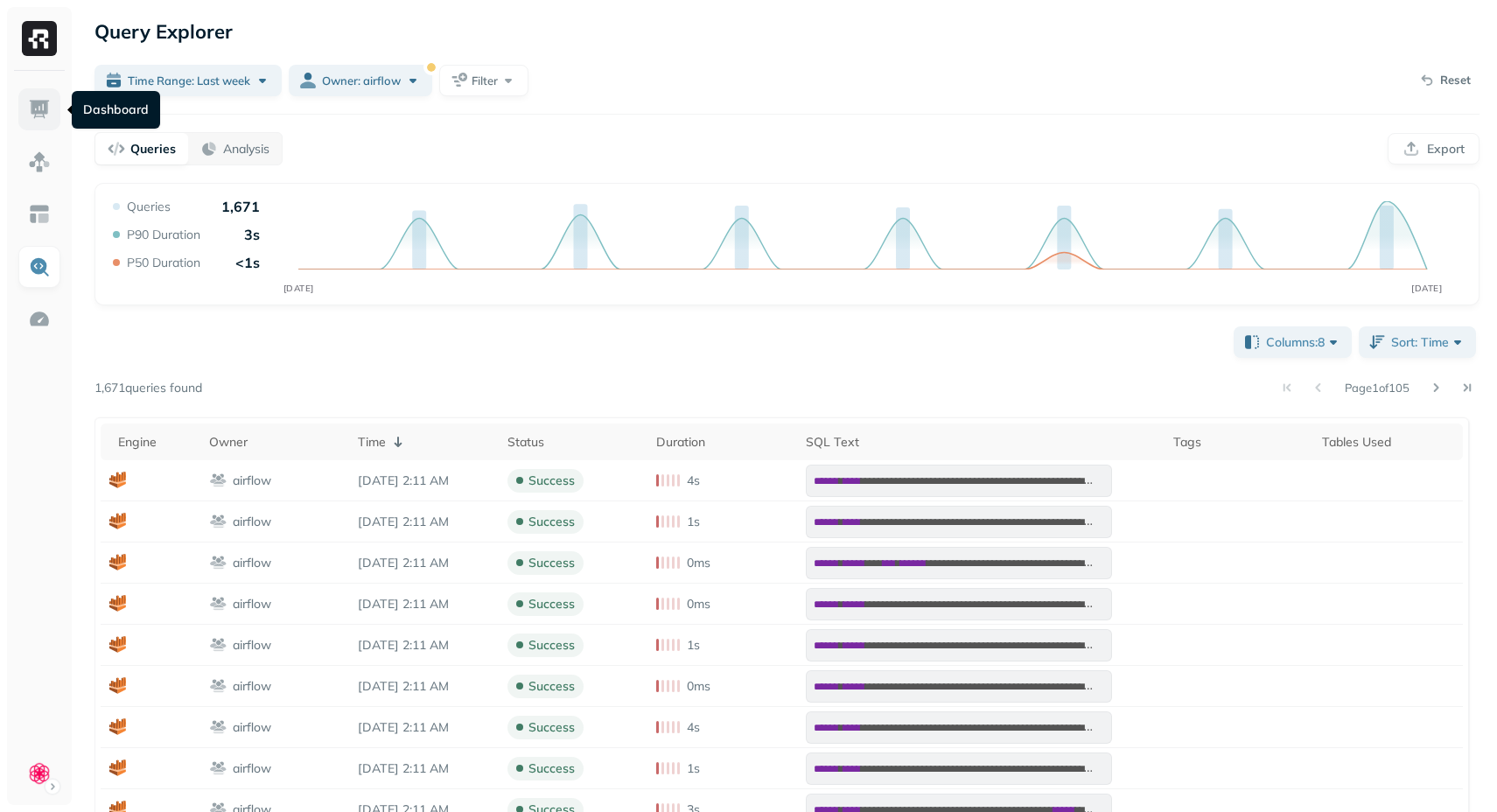
click at [50, 102] on img at bounding box center [39, 109] width 23 height 23
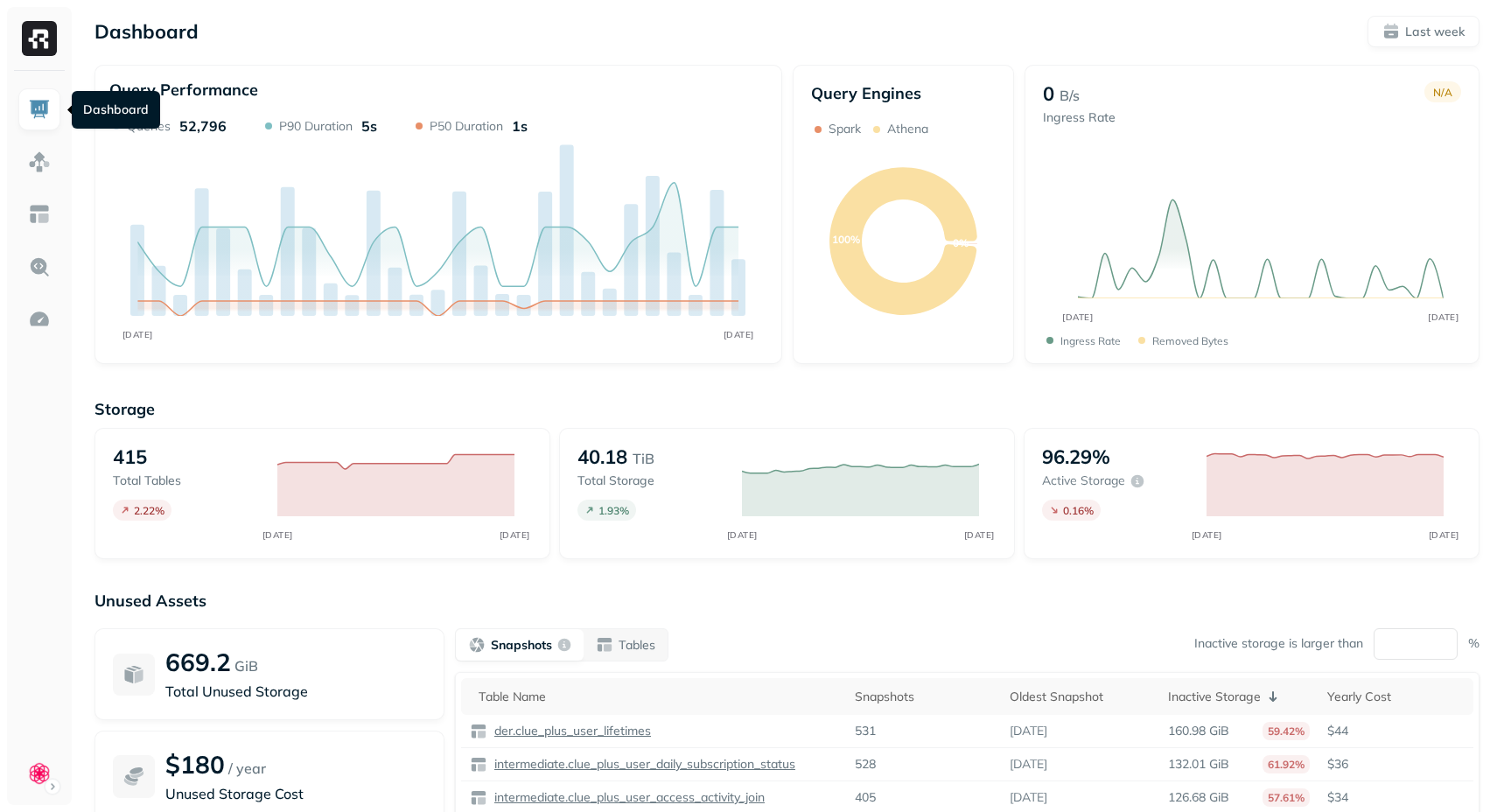
click at [32, 96] on link at bounding box center [39, 109] width 42 height 42
click at [44, 171] on img at bounding box center [39, 162] width 23 height 23
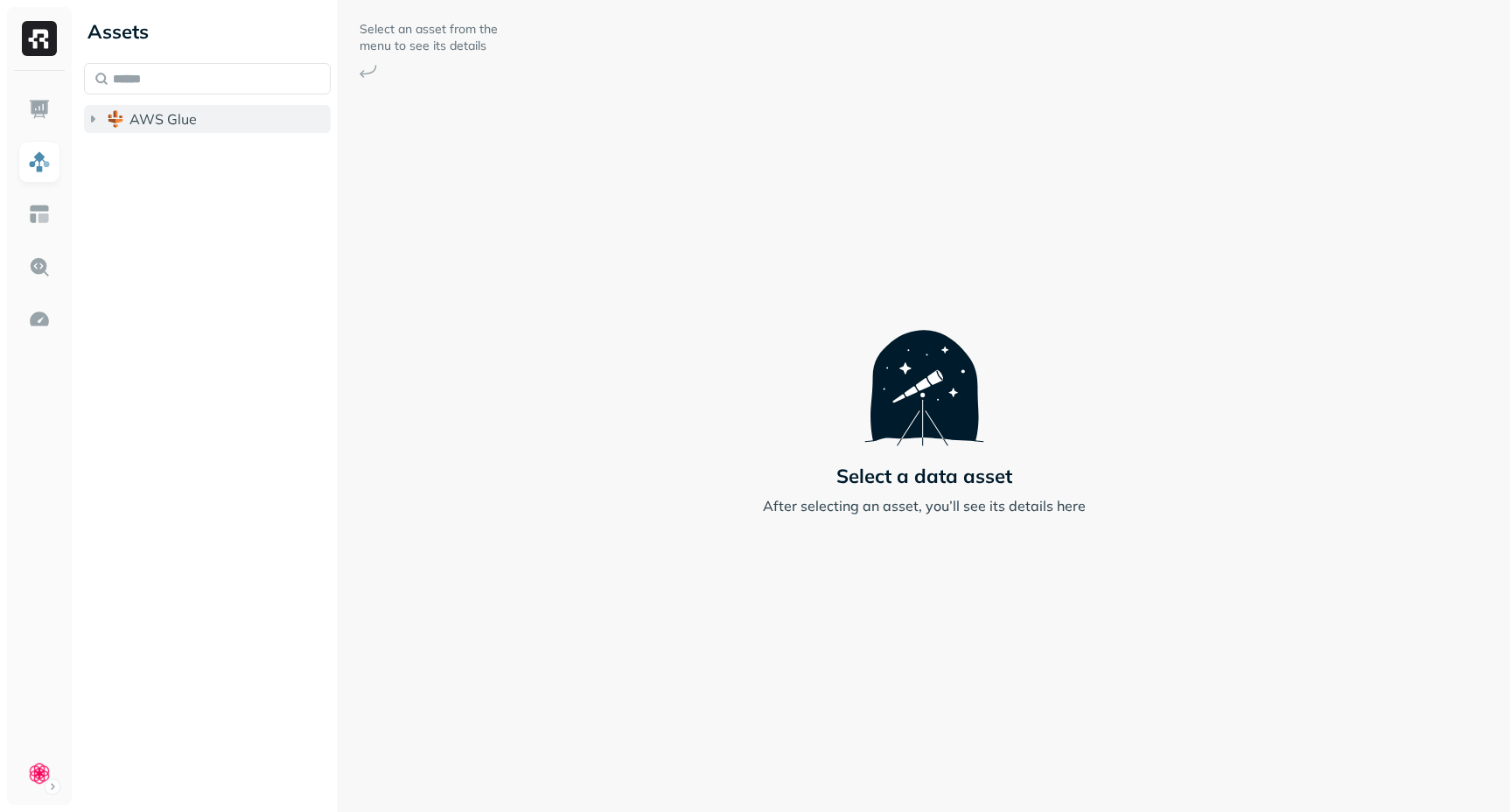
click at [94, 124] on icon "button" at bounding box center [93, 119] width 17 height 17
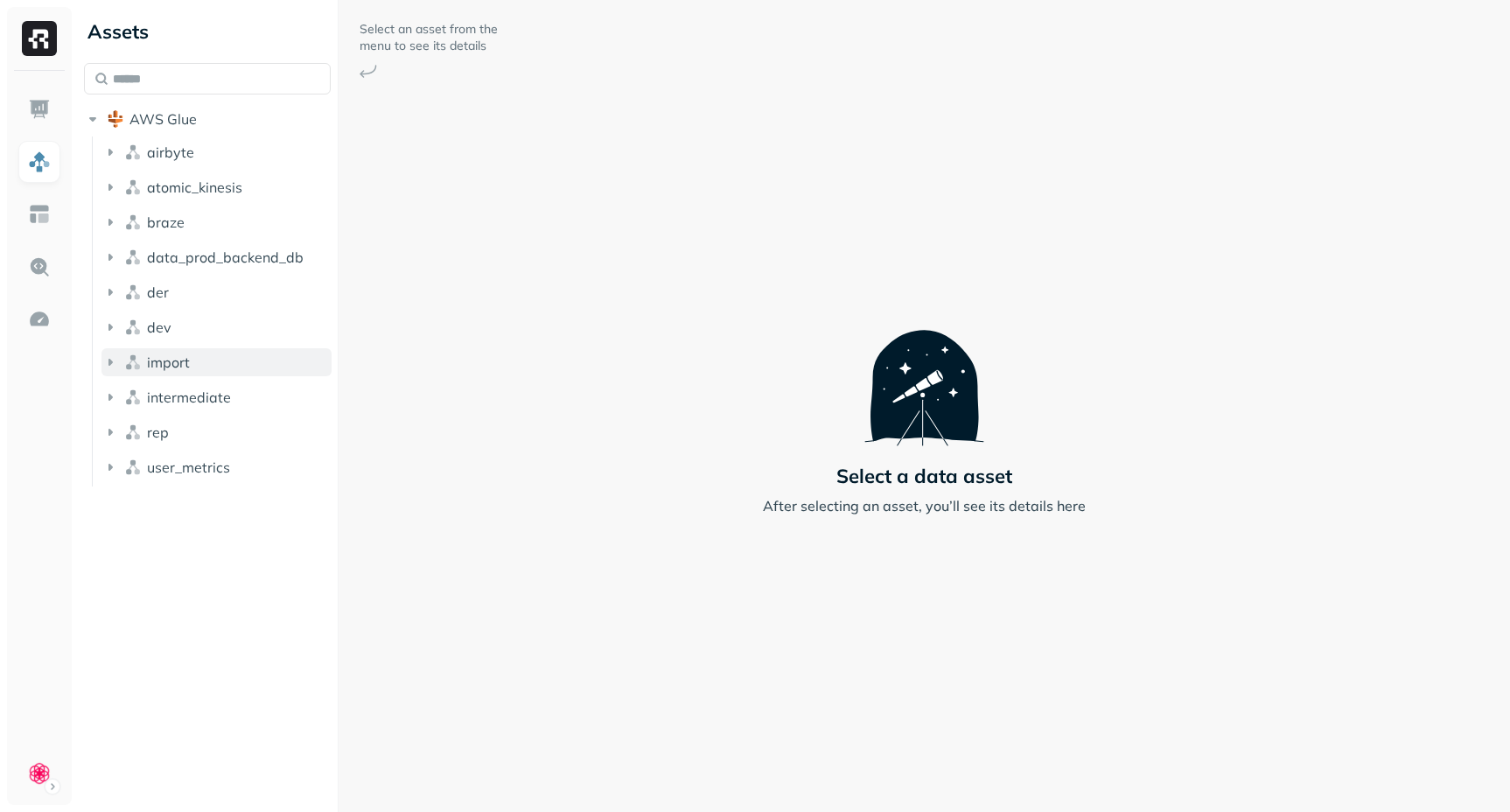
click at [105, 367] on icon "button" at bounding box center [110, 362] width 17 height 17
click at [108, 437] on icon "button" at bounding box center [110, 432] width 17 height 17
drag, startPoint x: 132, startPoint y: 467, endPoint x: 171, endPoint y: 457, distance: 40.3
click at [133, 467] on icon "button" at bounding box center [127, 465] width 17 height 17
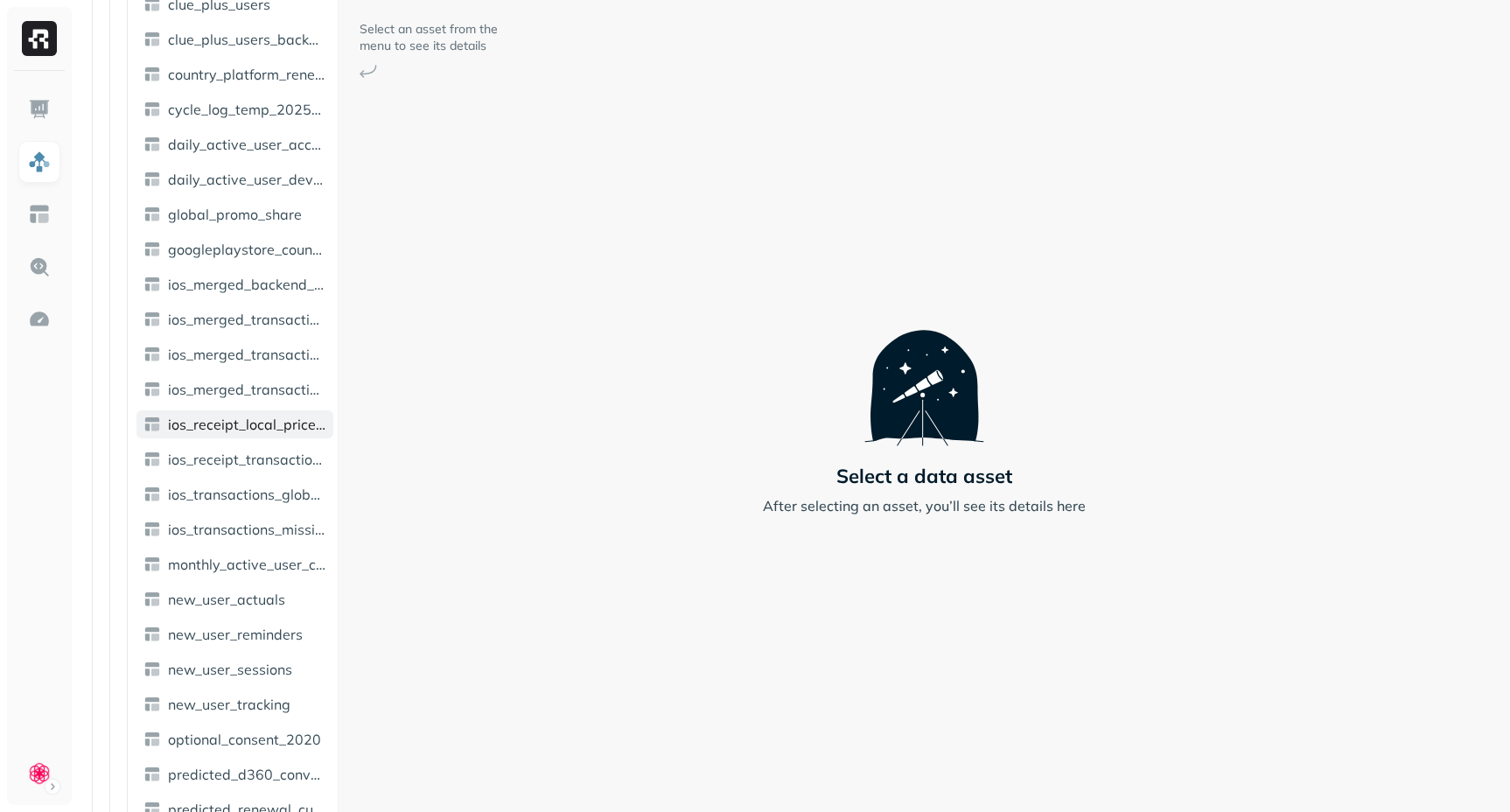
scroll to position [808, 0]
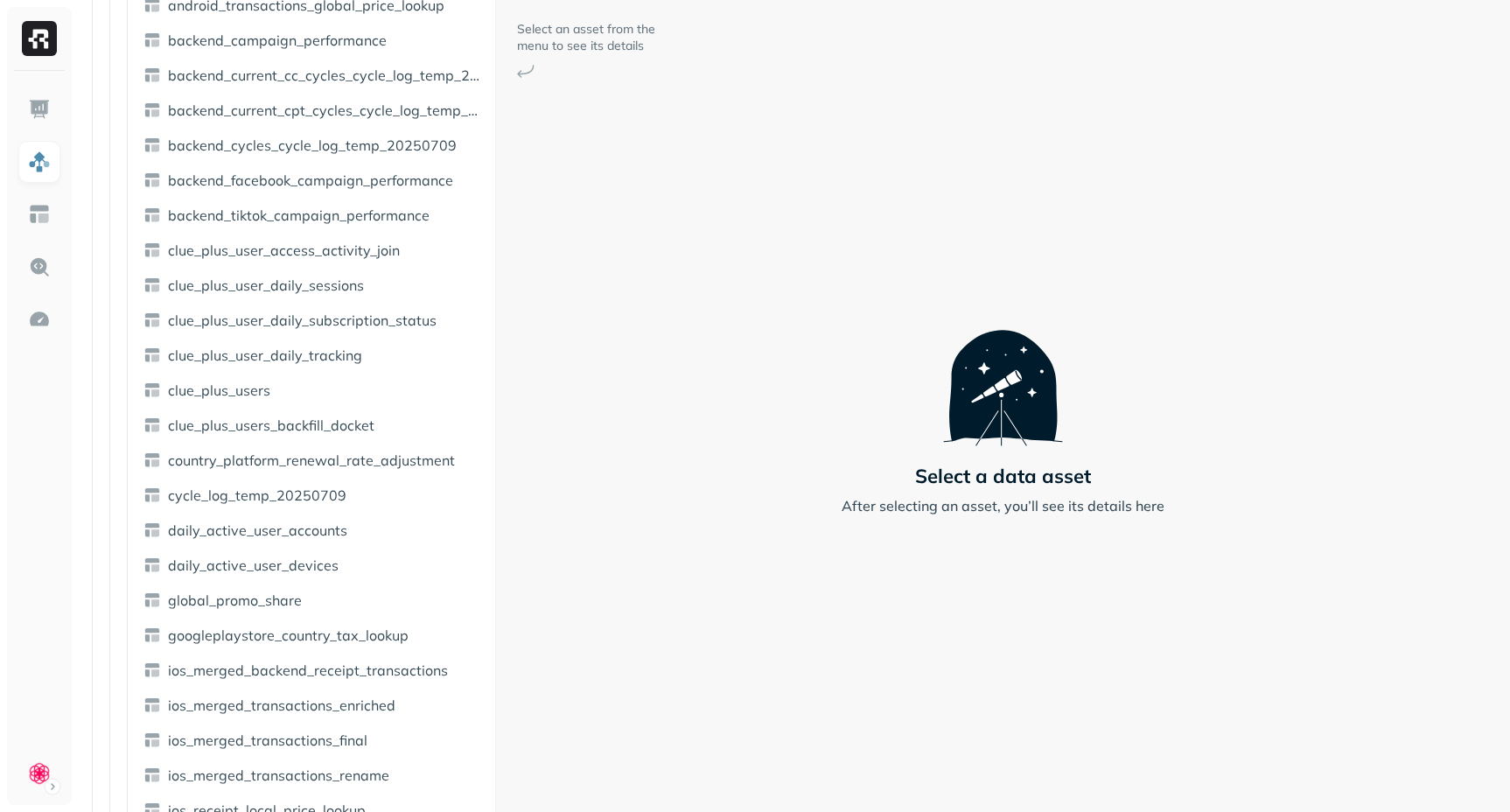
click at [501, 237] on div "Assets AWS Glue airbyte atomic_kinesis braze data_prod_backend_db der dev impor…" at bounding box center [793, 406] width 1433 height 812
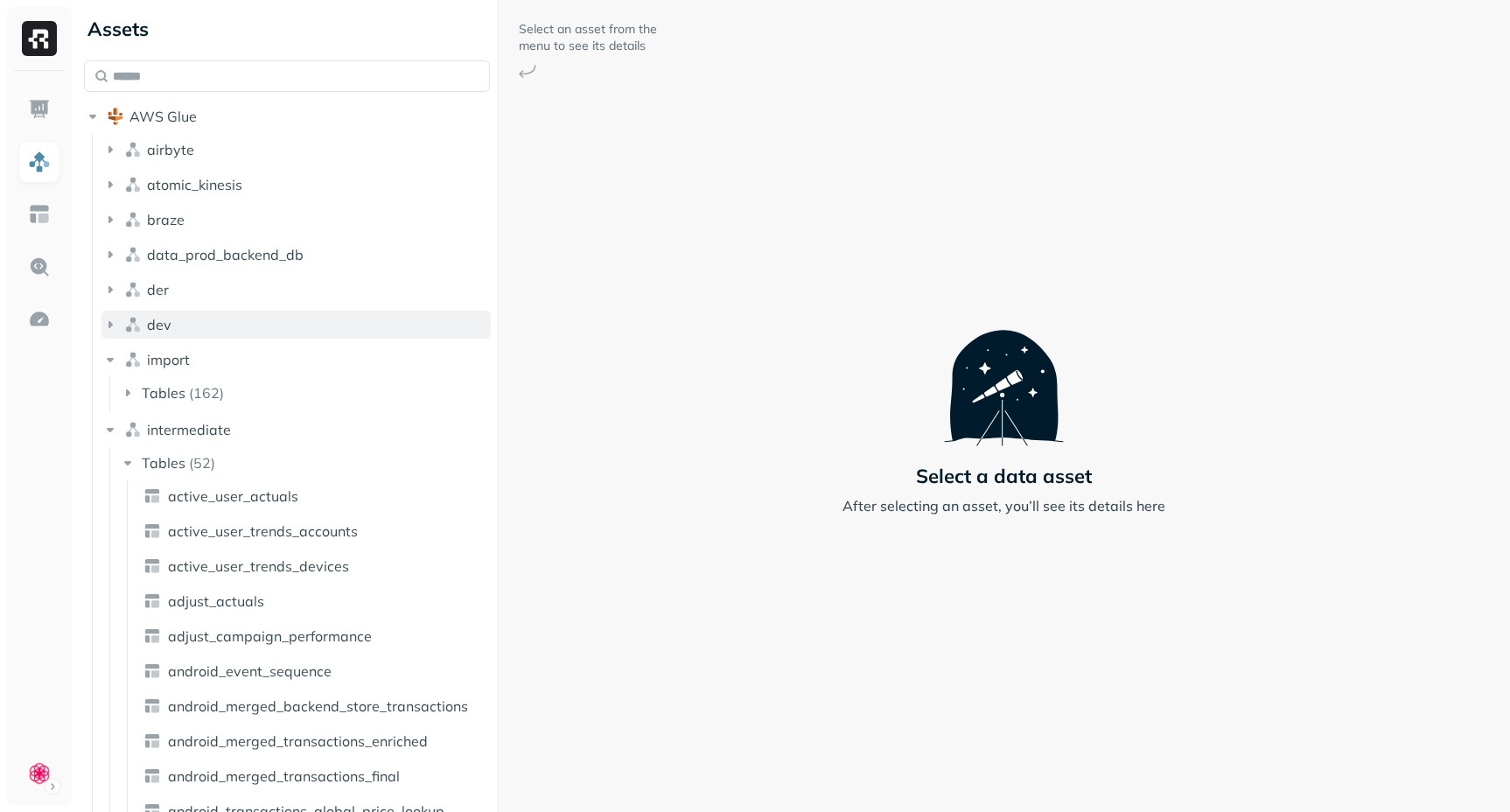
scroll to position [0, 0]
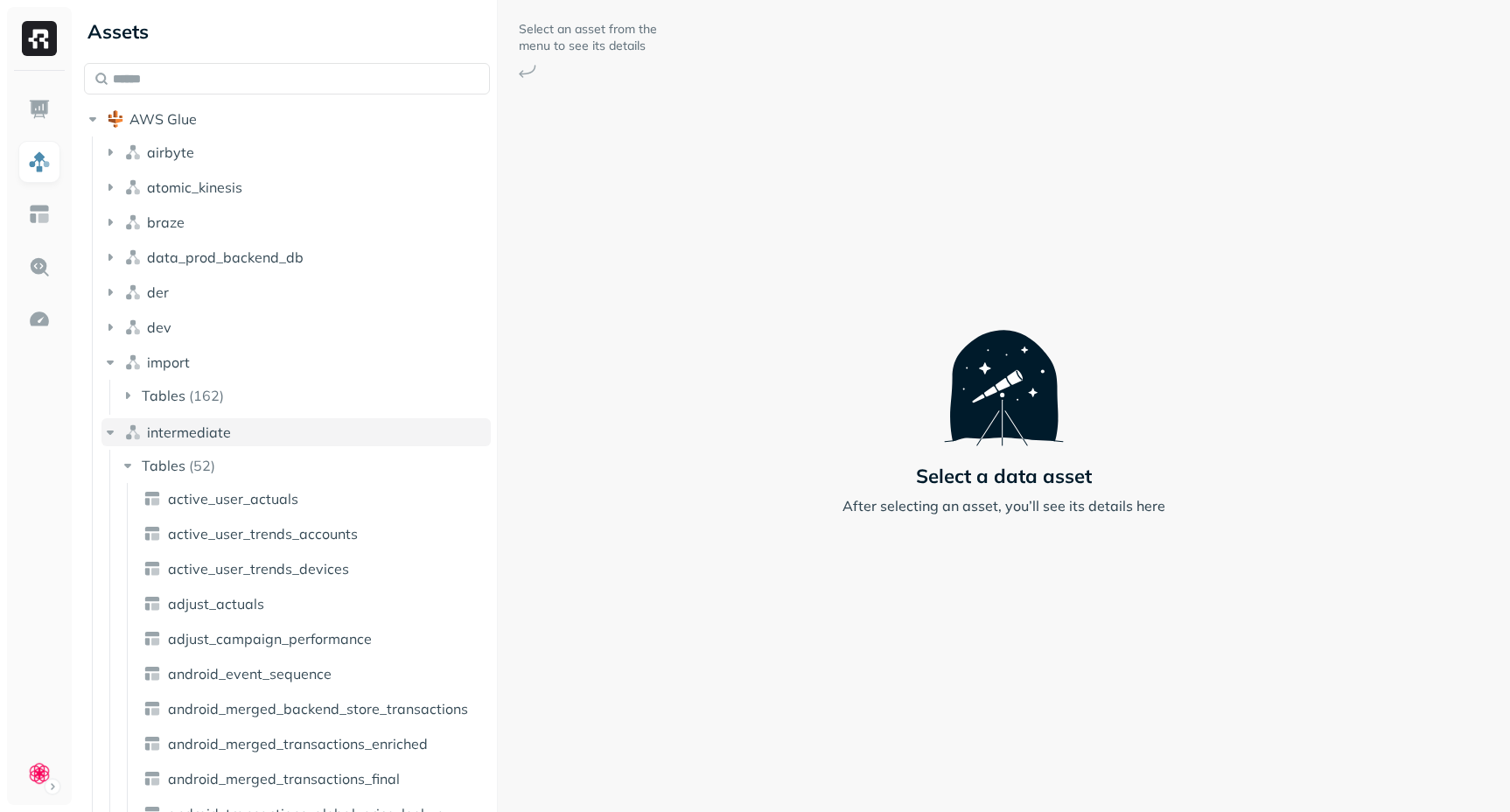
click at [109, 438] on icon "button" at bounding box center [110, 432] width 17 height 17
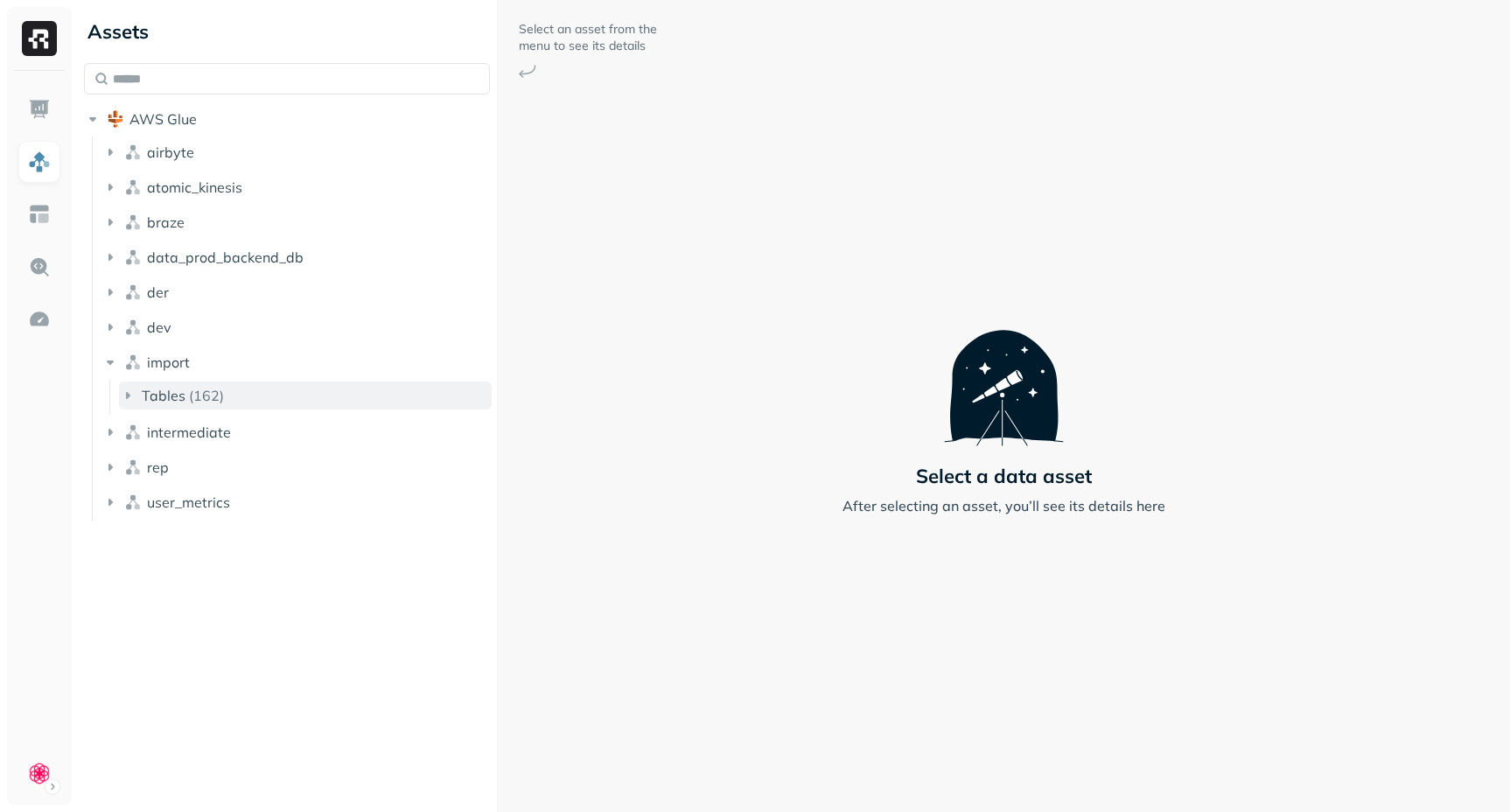
click at [129, 398] on icon "button" at bounding box center [127, 395] width 17 height 17
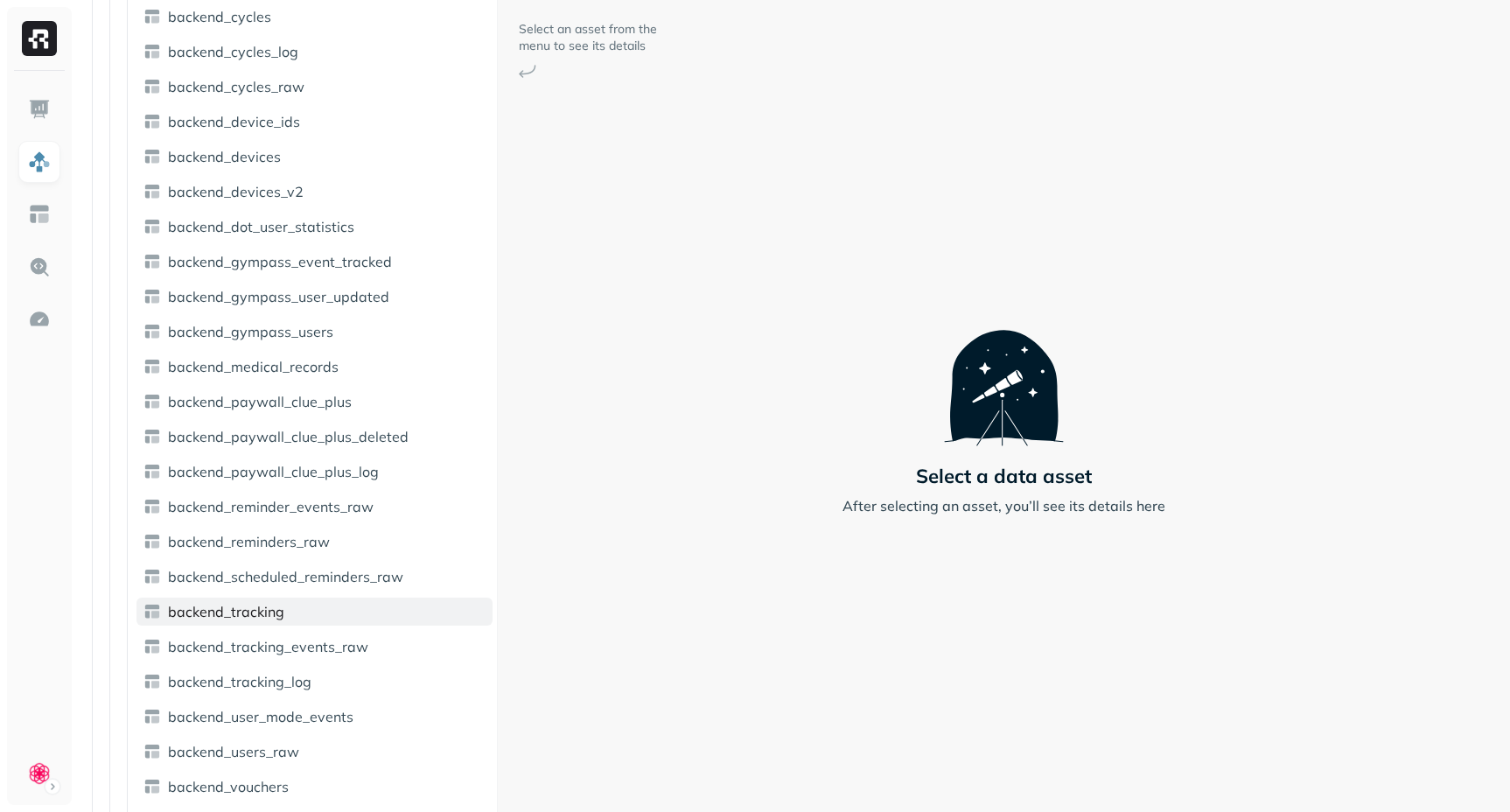
scroll to position [4444, 0]
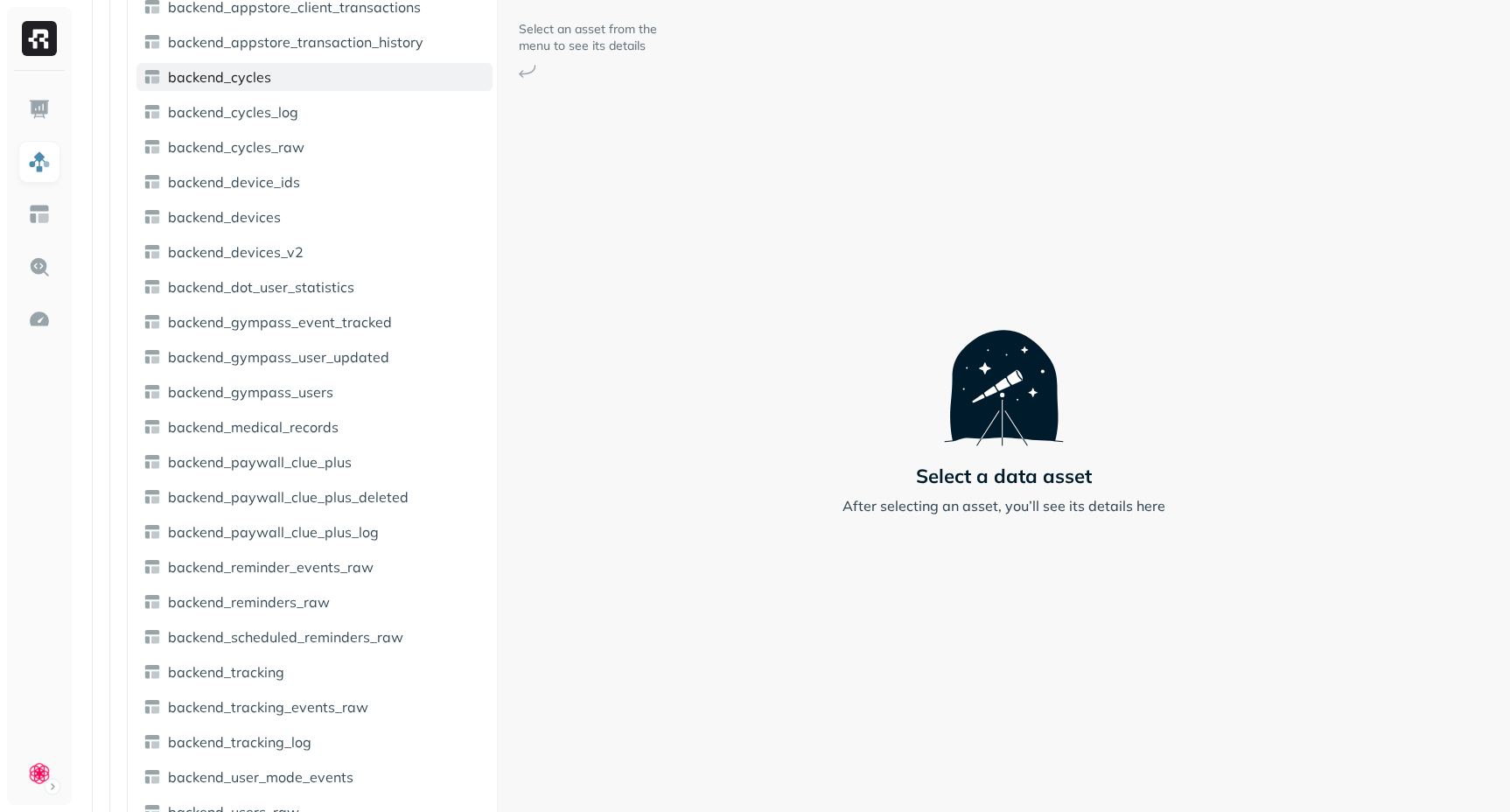
click at [239, 80] on span "backend_cycles" at bounding box center [219, 77] width 103 height 17
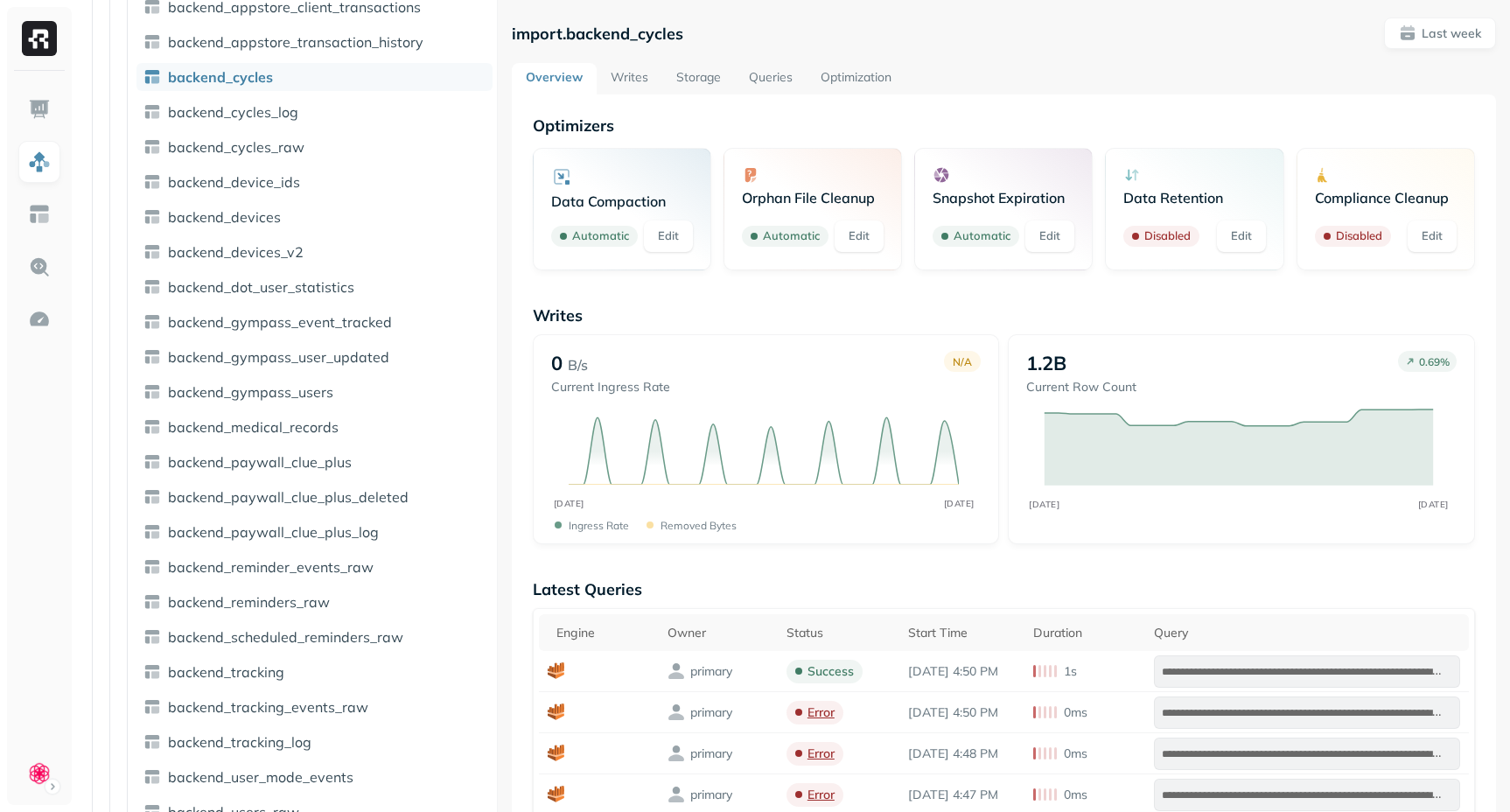
click at [621, 70] on link "Writes" at bounding box center [629, 79] width 65 height 32
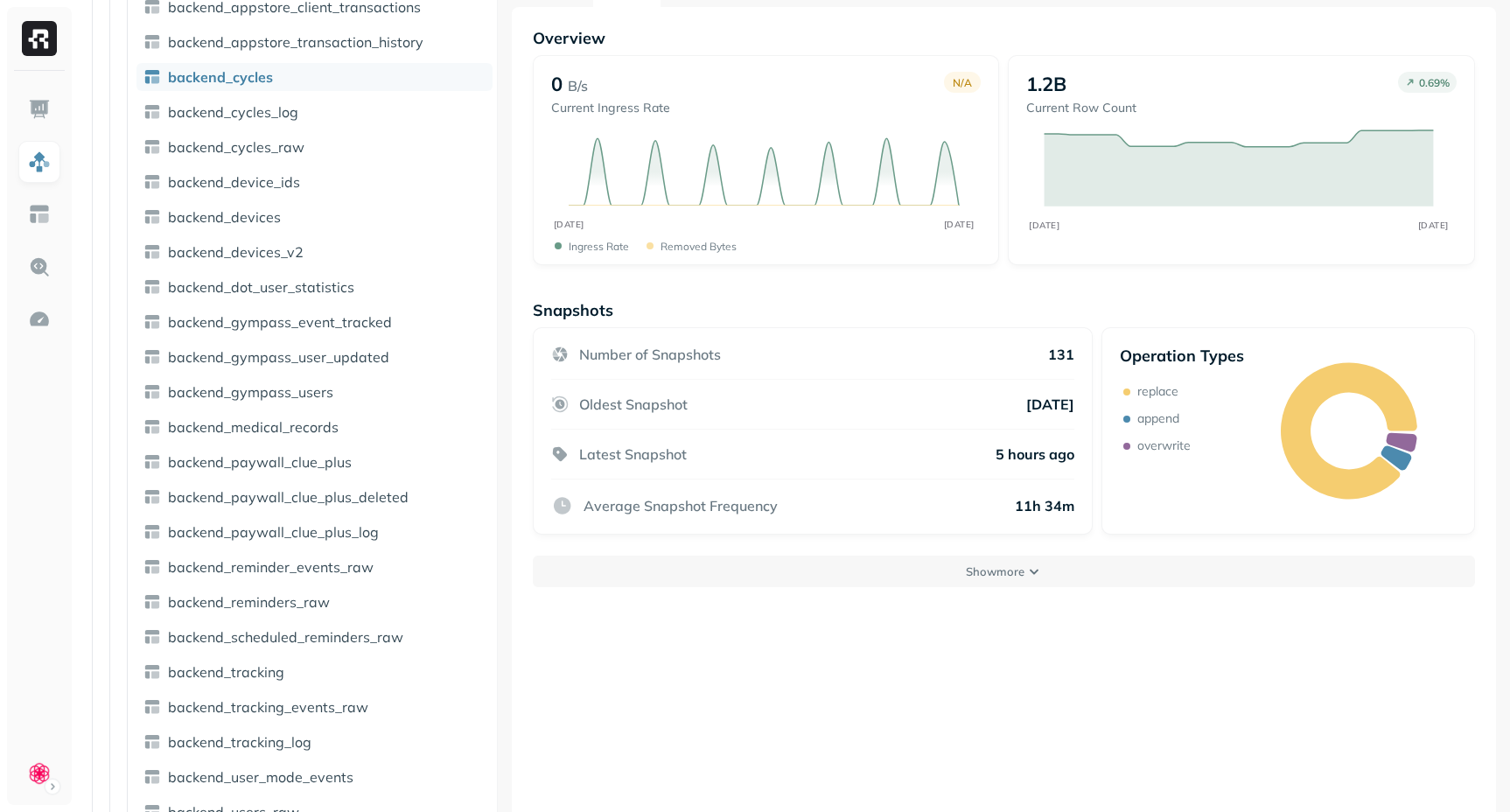
scroll to position [95, 0]
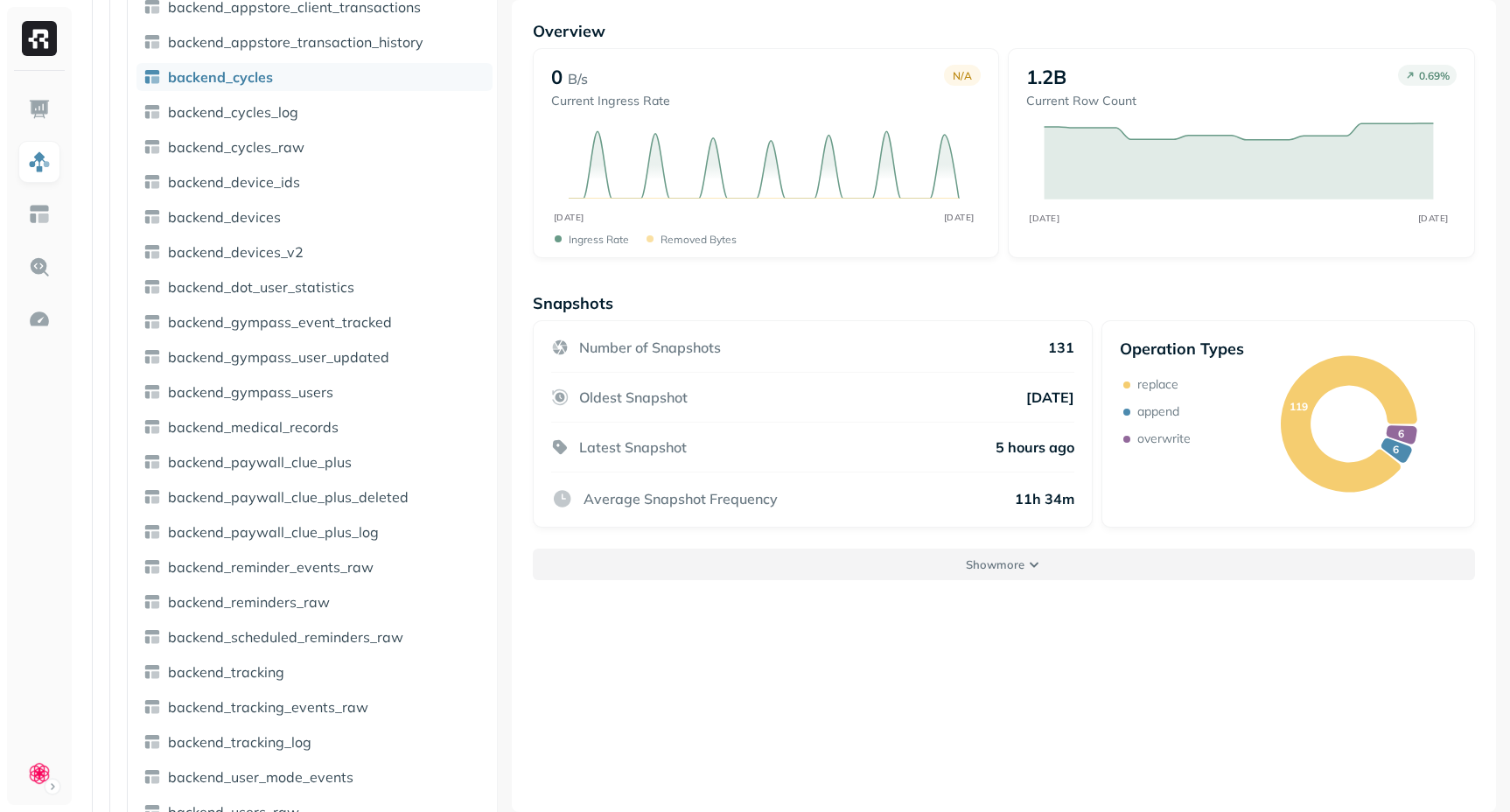
click at [989, 570] on p "Show more" at bounding box center [995, 564] width 58 height 16
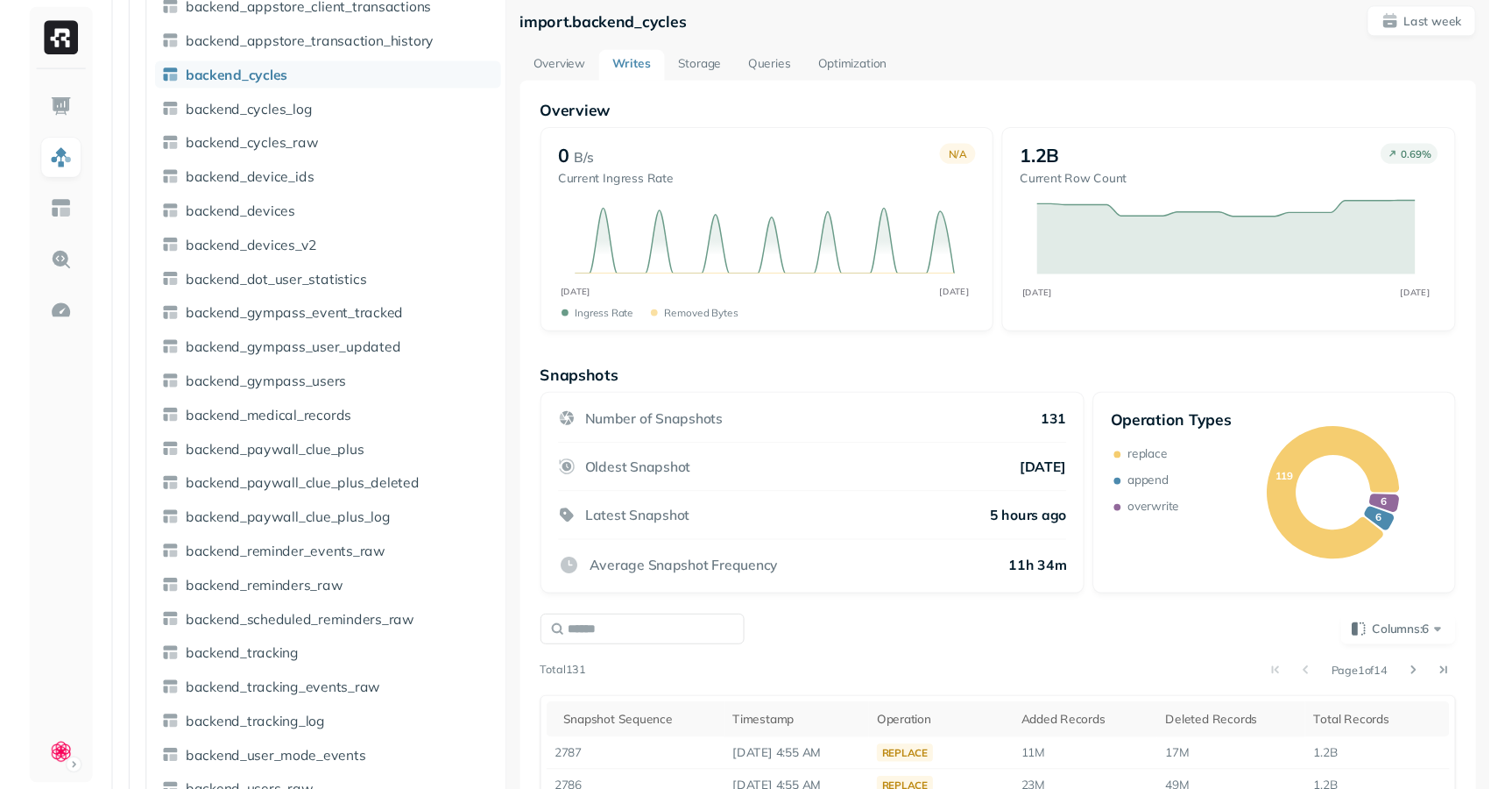
scroll to position [0, 0]
